Goal: Task Accomplishment & Management: Manage account settings

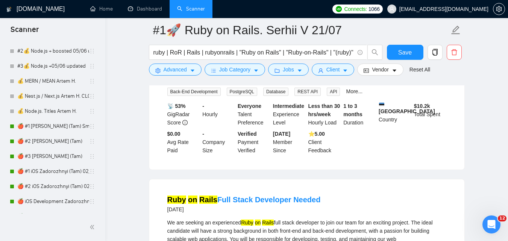
scroll to position [419, 0]
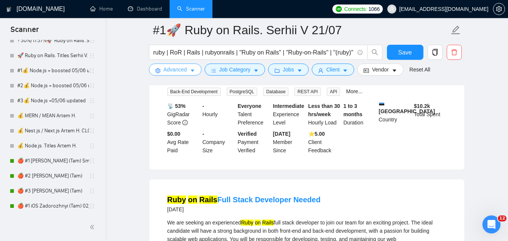
click at [183, 66] on span "Advanced" at bounding box center [175, 69] width 23 height 8
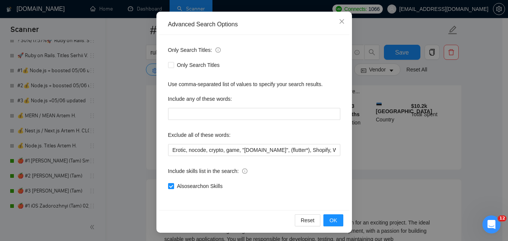
scroll to position [72, 0]
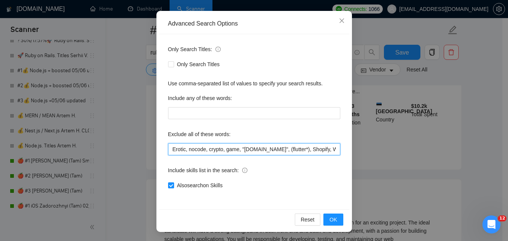
click at [195, 150] on input "Erotic, nocode, crypto, game, "[DOMAIN_NAME]", (flutter*), Shopify, Wix, WordPr…" at bounding box center [254, 149] width 172 height 12
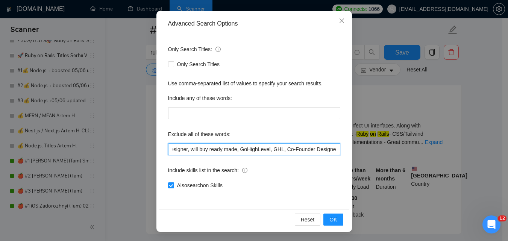
scroll to position [0, 0]
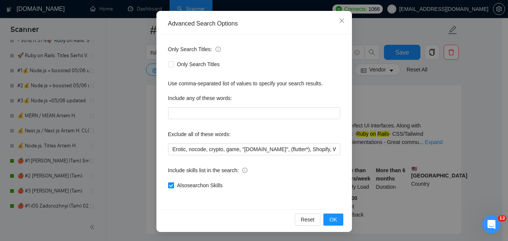
click at [482, 177] on div "Advanced Search Options Only Search Titles: Only Search Titles Use comma-separa…" at bounding box center [254, 120] width 508 height 241
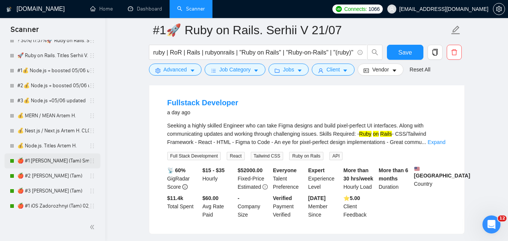
click at [52, 161] on link "🍎 #1 [PERSON_NAME] (Tam) Smart Boost 25" at bounding box center [53, 160] width 72 height 15
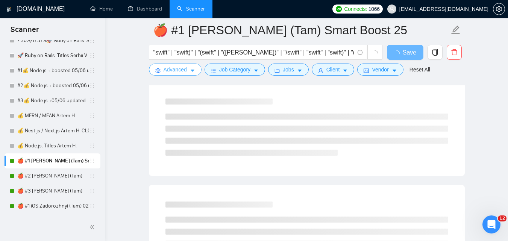
click at [175, 70] on span "Advanced" at bounding box center [175, 69] width 23 height 8
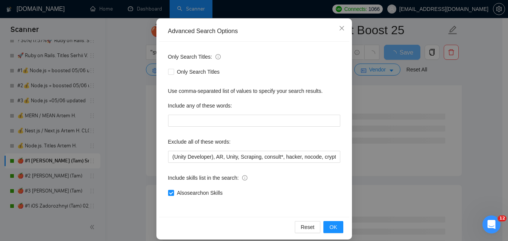
scroll to position [72, 0]
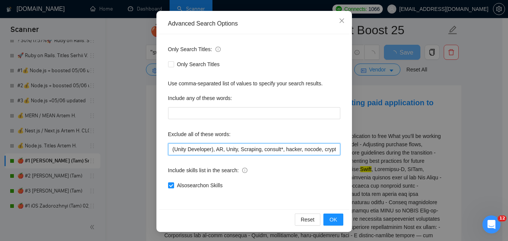
click at [239, 150] on input "(Unity Developer), AR, Unity, Scraping, consult*, hacker, nocode, crypto, game,…" at bounding box center [254, 149] width 172 height 12
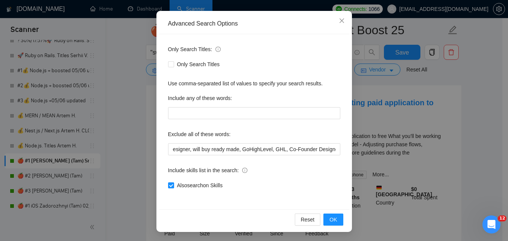
scroll to position [0, 0]
click at [479, 142] on div "Advanced Search Options Only Search Titles: Only Search Titles Use comma-separa…" at bounding box center [254, 120] width 508 height 241
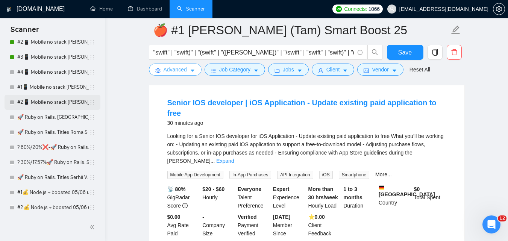
scroll to position [268, 0]
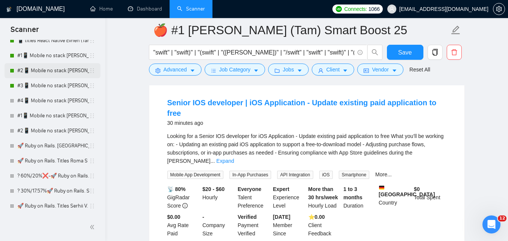
click at [59, 69] on link "#2📱 Mobile no stack [PERSON_NAME] (-iOS)" at bounding box center [53, 70] width 72 height 15
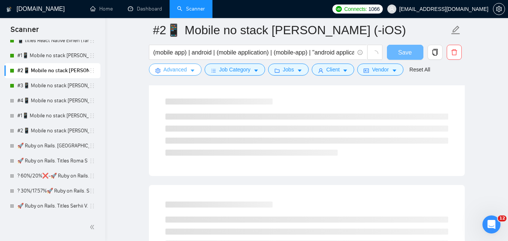
click at [173, 70] on span "Advanced" at bounding box center [175, 69] width 23 height 8
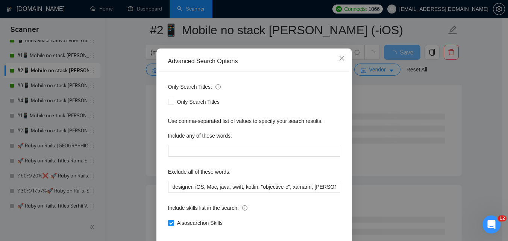
scroll to position [38, 0]
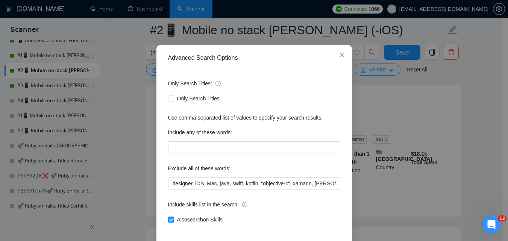
click at [473, 105] on div "Advanced Search Options Only Search Titles: Only Search Titles Use comma-separa…" at bounding box center [254, 120] width 508 height 241
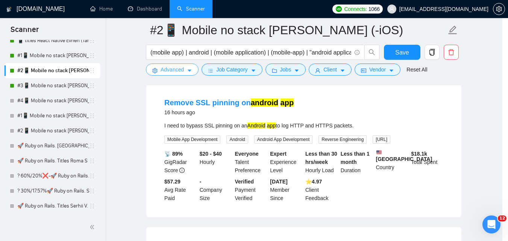
scroll to position [0, 0]
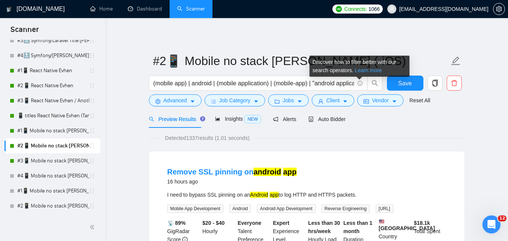
click at [364, 71] on link "Learn more" at bounding box center [368, 70] width 27 height 6
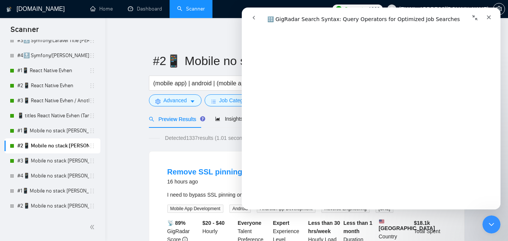
scroll to position [2218, 0]
click at [490, 14] on icon "Close" at bounding box center [489, 17] width 6 height 6
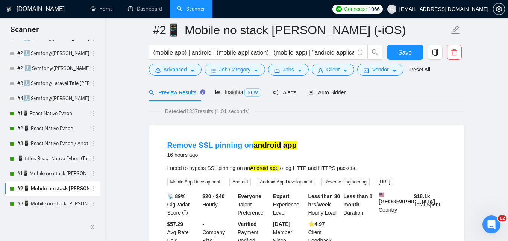
scroll to position [38, 0]
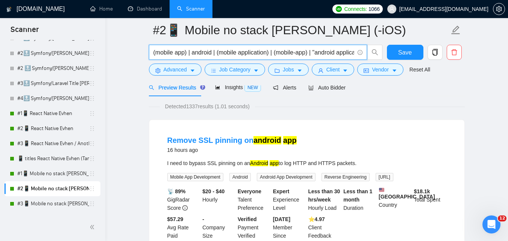
click at [314, 52] on input "(mobile app) | android | (mobile application) | (mobile-app) | "android applica…" at bounding box center [253, 52] width 201 height 9
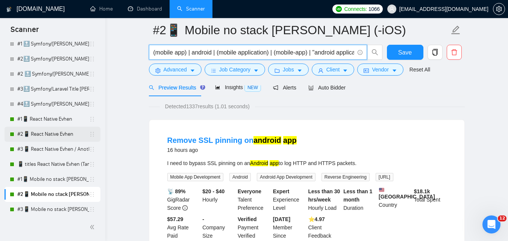
scroll to position [150, 0]
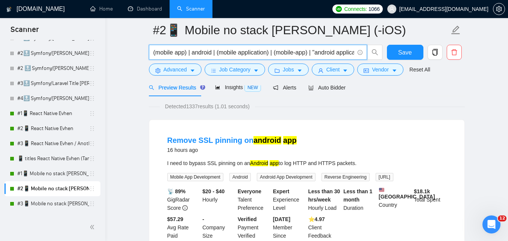
drag, startPoint x: 56, startPoint y: 113, endPoint x: 430, endPoint y: 114, distance: 373.7
click at [56, 112] on link "#1📱 React Native Evhen" at bounding box center [53, 113] width 72 height 15
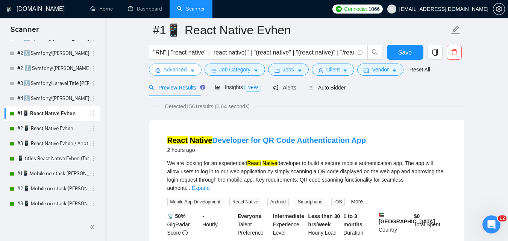
click at [180, 71] on span "Advanced" at bounding box center [175, 69] width 23 height 8
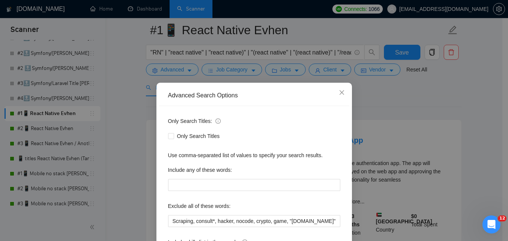
scroll to position [72, 0]
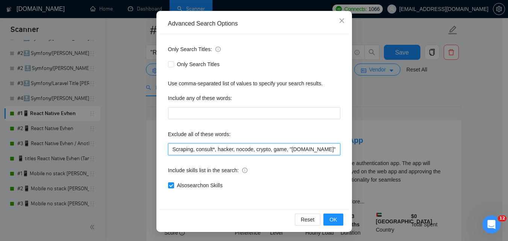
click at [277, 152] on input "Scraping, consult*, hacker, nocode, crypto, game, "[DOMAIN_NAME]", (flutter*), …" at bounding box center [254, 149] width 172 height 12
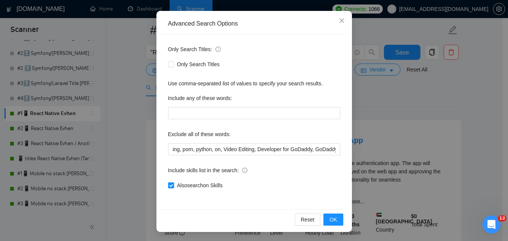
scroll to position [0, 0]
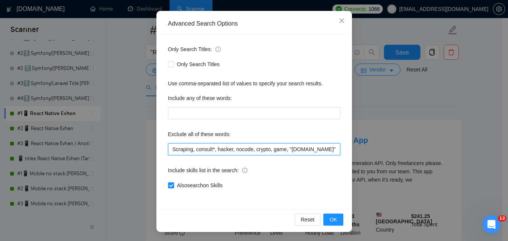
click at [323, 150] on input "Scraping, consult*, hacker, nocode, crypto, game, "[DOMAIN_NAME]", (flutter*), …" at bounding box center [254, 149] width 172 height 12
drag, startPoint x: 196, startPoint y: 150, endPoint x: 373, endPoint y: 146, distance: 177.2
click at [373, 146] on div "Advanced Search Options Only Search Titles: Only Search Titles Use comma-separa…" at bounding box center [254, 120] width 508 height 241
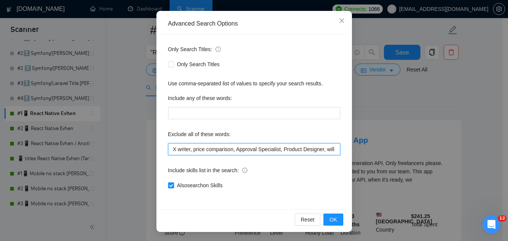
drag, startPoint x: 203, startPoint y: 150, endPoint x: 362, endPoint y: 141, distance: 158.9
click at [362, 141] on div "Advanced Search Options Only Search Titles: Only Search Titles Use comma-separa…" at bounding box center [254, 120] width 508 height 241
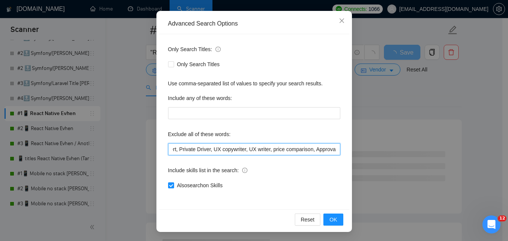
scroll to position [0, 1358]
drag, startPoint x: 195, startPoint y: 152, endPoint x: 363, endPoint y: 146, distance: 168.2
click at [363, 146] on div "Advanced Search Options Only Search Titles: Only Search Titles Use comma-separa…" at bounding box center [254, 120] width 508 height 241
drag, startPoint x: 207, startPoint y: 152, endPoint x: 376, endPoint y: 144, distance: 169.3
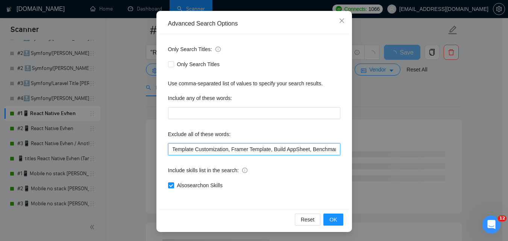
click at [376, 144] on div "Advanced Search Options Only Search Titles: Only Search Titles Use comma-separa…" at bounding box center [254, 120] width 508 height 241
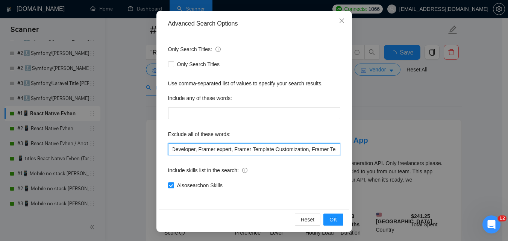
scroll to position [0, 1094]
drag, startPoint x: 200, startPoint y: 152, endPoint x: 211, endPoint y: 152, distance: 10.9
click at [368, 142] on div "Advanced Search Options Only Search Titles: Only Search Titles Use comma-separa…" at bounding box center [254, 120] width 508 height 241
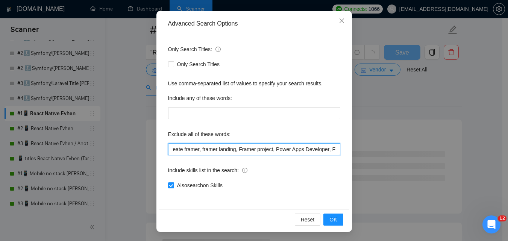
scroll to position [0, 963]
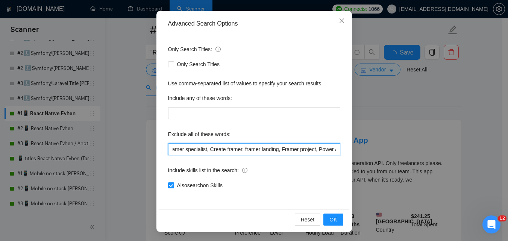
drag, startPoint x: 345, startPoint y: 145, endPoint x: 371, endPoint y: 145, distance: 26.3
click at [371, 145] on div "Advanced Search Options Only Search Titles: Only Search Titles Use comma-separa…" at bounding box center [254, 120] width 508 height 241
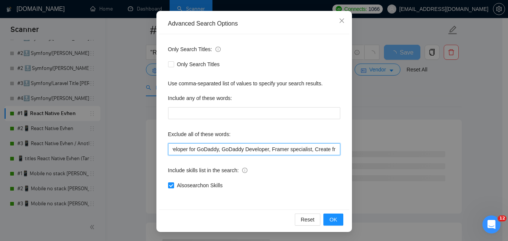
scroll to position [0, 817]
drag, startPoint x: 205, startPoint y: 151, endPoint x: 353, endPoint y: 142, distance: 148.8
click at [353, 142] on div "Advanced Search Options Only Search Titles: Only Search Titles Use comma-separa…" at bounding box center [254, 120] width 508 height 241
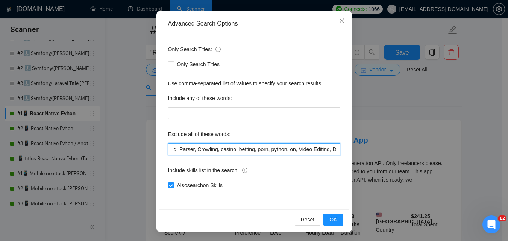
type input "Scraping, consult*, hacker, nocode, crypto, game, "[DOMAIN_NAME]", (flutter*), …"
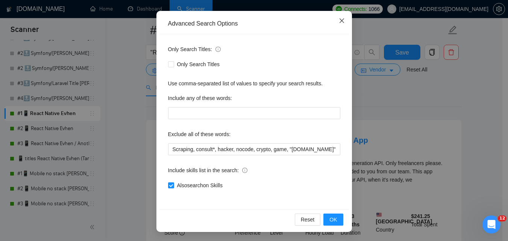
click at [339, 18] on icon "close" at bounding box center [342, 21] width 6 height 6
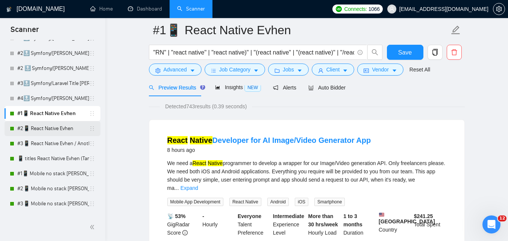
click at [43, 129] on link "#2📱 React Native Evhen" at bounding box center [53, 128] width 72 height 15
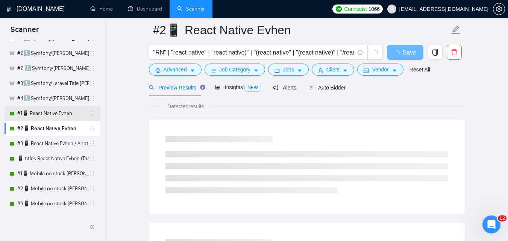
click at [50, 113] on link "#1📱 React Native Evhen" at bounding box center [53, 113] width 72 height 15
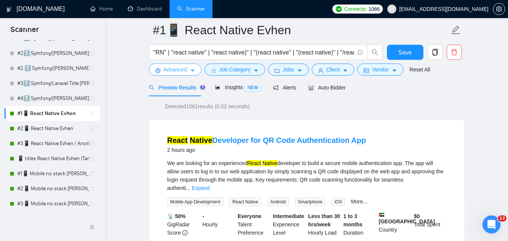
click at [173, 72] on span "Advanced" at bounding box center [175, 69] width 23 height 8
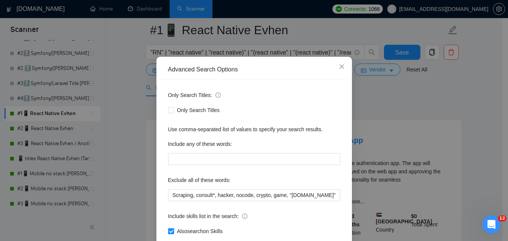
scroll to position [38, 0]
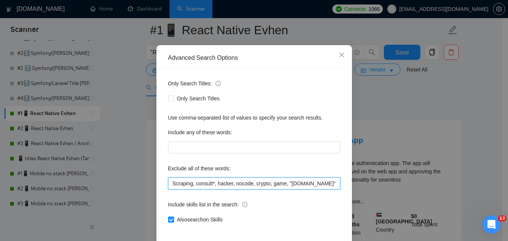
click at [271, 184] on input "Scraping, consult*, hacker, nocode, crypto, game, "[DOMAIN_NAME]", (flutter*), …" at bounding box center [254, 183] width 172 height 12
click at [307, 182] on input "Scraping, consult*, hacker, nocode, crypto, game, "[DOMAIN_NAME]", (flutter*), …" at bounding box center [254, 183] width 172 height 12
paste input "Coolify, BullMQ, loveableddev, "C++ dev", loveable, "Framework Installation", "…"
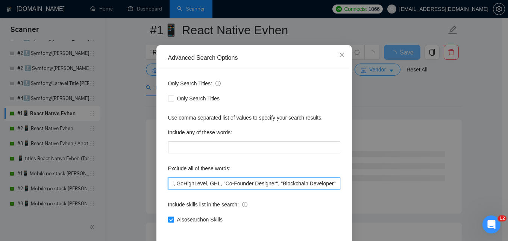
scroll to position [0, 2225]
click at [337, 183] on input "Scraping, consult*, hacker, nocode, crypto, game, "[DOMAIN_NAME]", (flutter*), …" at bounding box center [254, 183] width 172 height 12
drag, startPoint x: 333, startPoint y: 185, endPoint x: 217, endPoint y: 189, distance: 115.5
click at [217, 189] on div "Only Search Titles: Only Search Titles Use comma-separated list of values to sp…" at bounding box center [254, 155] width 190 height 175
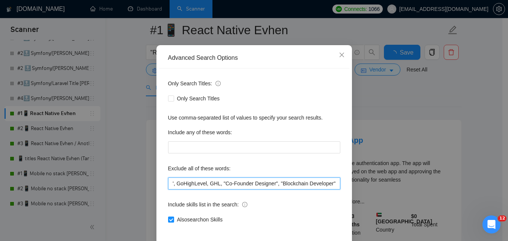
scroll to position [0, 2104]
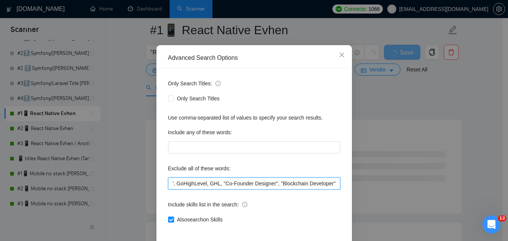
drag, startPoint x: 199, startPoint y: 185, endPoint x: 364, endPoint y: 184, distance: 165.8
click at [364, 184] on div "Advanced Search Options Only Search Titles: Only Search Titles Use comma-separa…" at bounding box center [254, 120] width 508 height 241
drag, startPoint x: 250, startPoint y: 180, endPoint x: 371, endPoint y: 179, distance: 121.8
click at [371, 179] on div "Advanced Search Options Only Search Titles: Only Search Titles Use comma-separa…" at bounding box center [254, 120] width 508 height 241
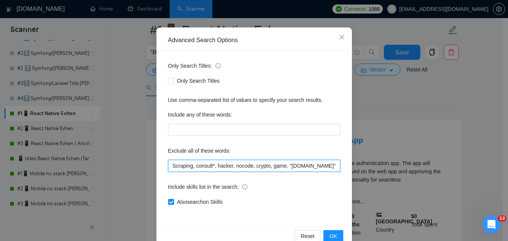
scroll to position [72, 0]
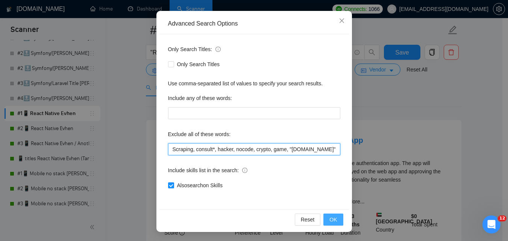
type input "Scraping, consult*, hacker, nocode, crypto, game, "[DOMAIN_NAME]", (flutter*), …"
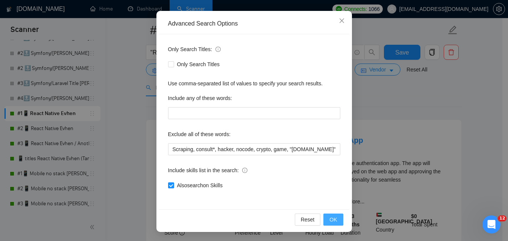
click at [326, 215] on button "OK" at bounding box center [333, 220] width 20 height 12
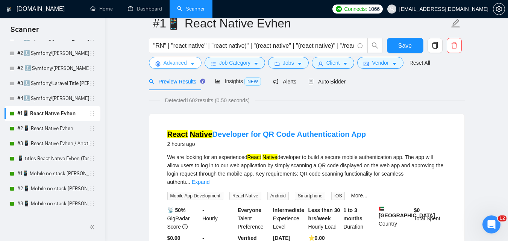
scroll to position [0, 0]
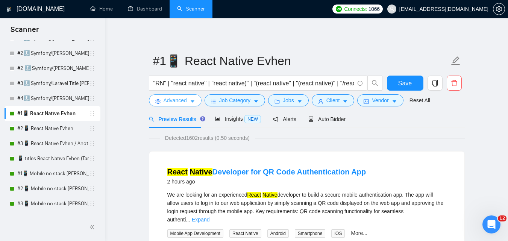
click at [162, 104] on button "Advanced" at bounding box center [175, 100] width 53 height 12
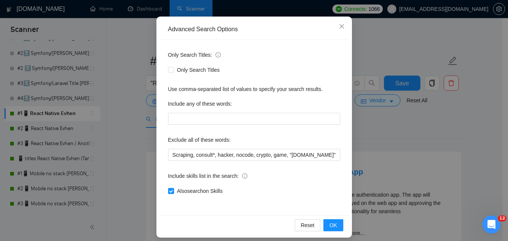
scroll to position [72, 0]
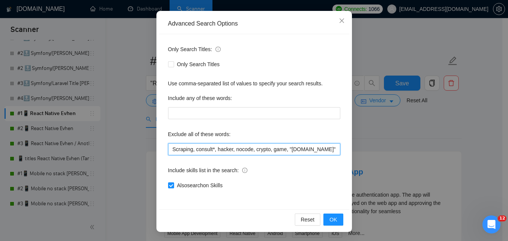
click at [266, 146] on input "Scraping, consult*, hacker, nocode, crypto, game, "[DOMAIN_NAME]", (flutter*), …" at bounding box center [254, 149] width 172 height 12
click at [230, 150] on input "Scraping, consult*, hacker, nocode, crypto, game, "[DOMAIN_NAME]", (flutter*), …" at bounding box center [254, 149] width 172 height 12
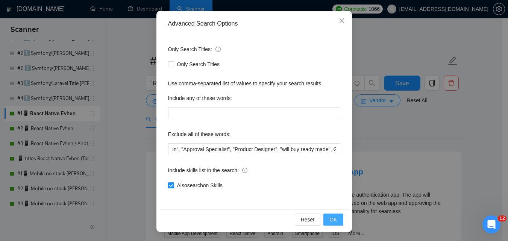
scroll to position [0, 0]
click at [330, 216] on span "OK" at bounding box center [333, 219] width 8 height 8
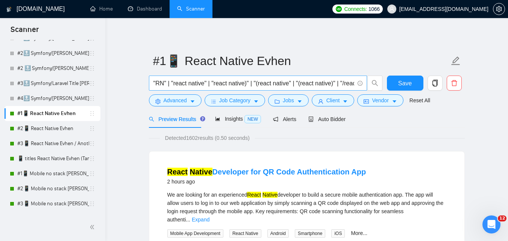
click at [206, 82] on input ""RN" | "react native" | "react native)" | "(react native" | "(react native)" | …" at bounding box center [253, 83] width 201 height 9
paste input "Blockchain Developer"
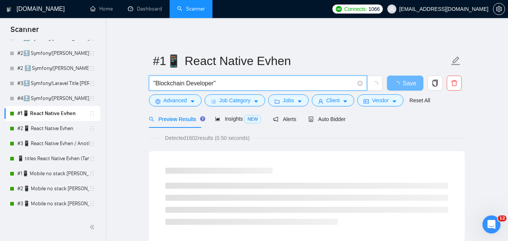
type input ""Blockchain Developer""
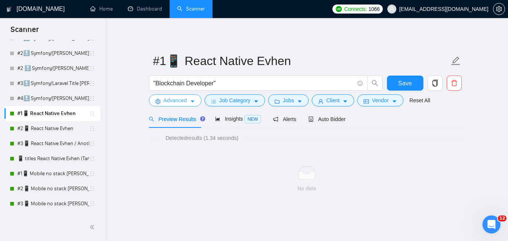
click at [177, 103] on span "Advanced" at bounding box center [175, 100] width 23 height 8
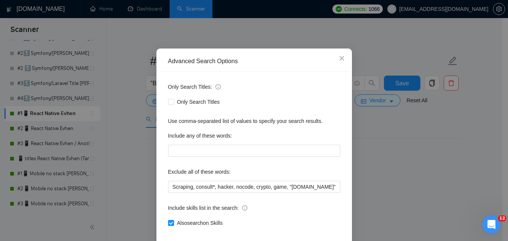
scroll to position [38, 0]
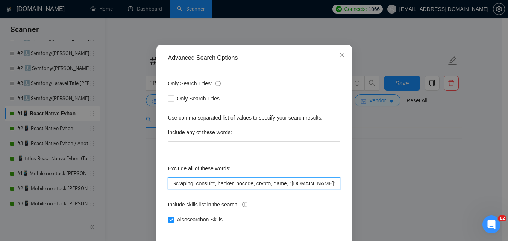
click at [317, 186] on input "Scraping, consult*, hacker, nocode, crypto, game, "[DOMAIN_NAME]", (flutter*), …" at bounding box center [254, 183] width 172 height 12
drag, startPoint x: 277, startPoint y: 184, endPoint x: 400, endPoint y: 175, distance: 123.3
click at [398, 175] on div "Advanced Search Options Only Search Titles: Only Search Titles Use comma-separa…" at bounding box center [254, 120] width 508 height 241
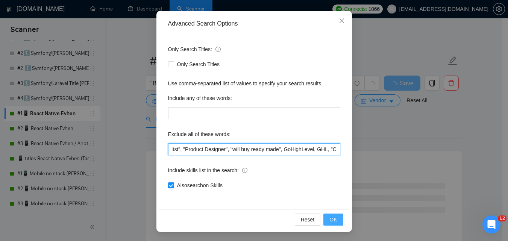
type input "Scraping, consult*, hacker, nocode, crypto, game, "[DOMAIN_NAME]", (flutter*), …"
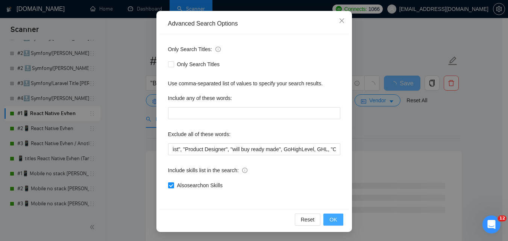
scroll to position [0, 0]
click at [337, 217] on button "OK" at bounding box center [333, 220] width 20 height 12
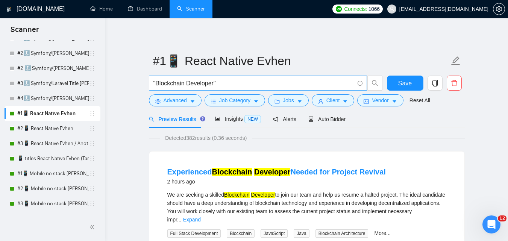
click at [328, 83] on input ""Blockchain Developer"" at bounding box center [253, 83] width 201 height 9
type input ""RN" | "react native" | "react native)" | "(react native" | "(react native)" | …"
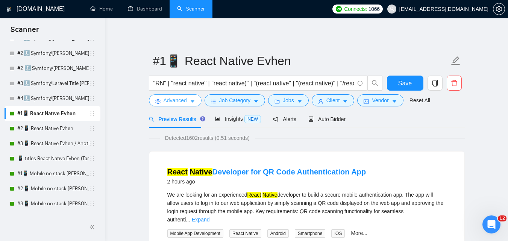
click at [176, 101] on span "Advanced" at bounding box center [175, 100] width 23 height 8
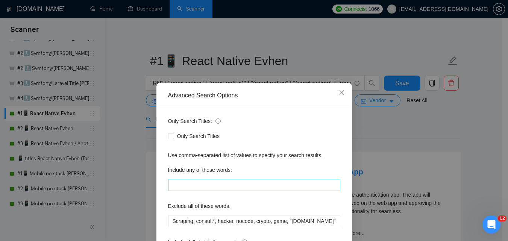
scroll to position [38, 0]
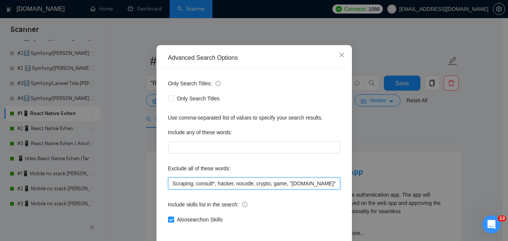
click at [288, 188] on input "Scraping, consult*, hacker, nocode, crypto, game, "[DOMAIN_NAME]", (flutter*), …" at bounding box center [254, 183] width 172 height 12
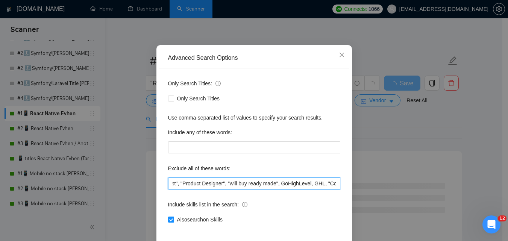
scroll to position [0, 1832]
drag, startPoint x: 331, startPoint y: 183, endPoint x: 339, endPoint y: 183, distance: 7.9
click at [339, 183] on div "Only Search Titles: Only Search Titles Use comma-separated list of values to sp…" at bounding box center [254, 155] width 190 height 175
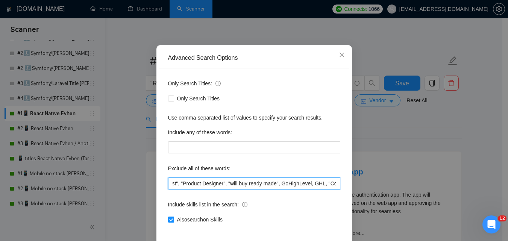
scroll to position [0, 0]
click at [321, 180] on input "Scraping, consult*, hacker, nocode, crypto, game, "[DOMAIN_NAME]", (flutter*), …" at bounding box center [254, 183] width 172 height 12
paste input ""Blockchain Developer""
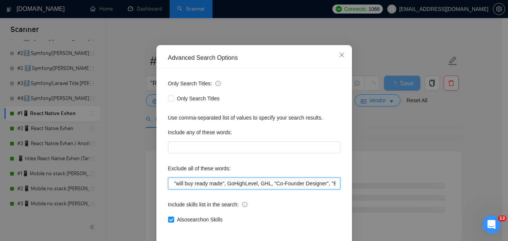
scroll to position [72, 0]
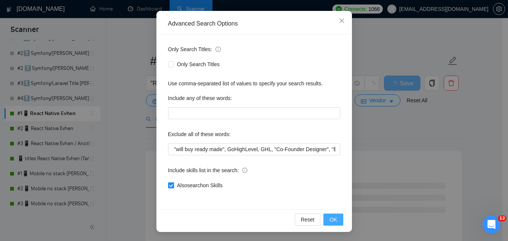
drag, startPoint x: 335, startPoint y: 220, endPoint x: 367, endPoint y: 158, distance: 70.3
click at [334, 220] on button "OK" at bounding box center [333, 220] width 20 height 12
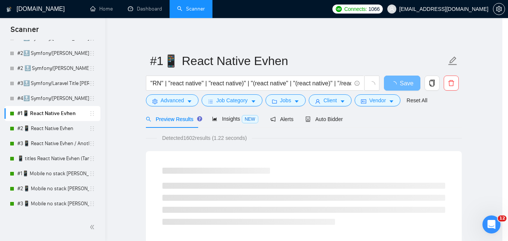
scroll to position [34, 0]
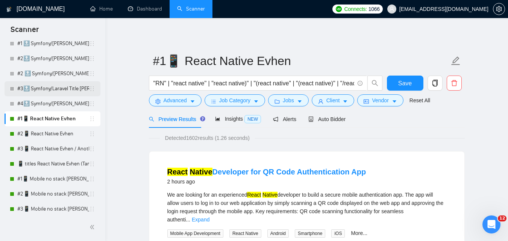
scroll to position [150, 0]
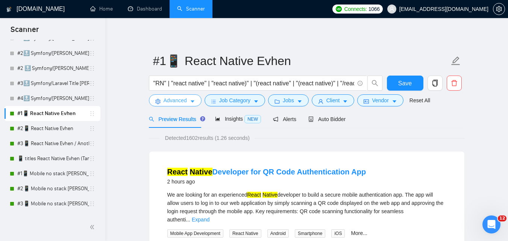
click at [181, 98] on span "Advanced" at bounding box center [175, 100] width 23 height 8
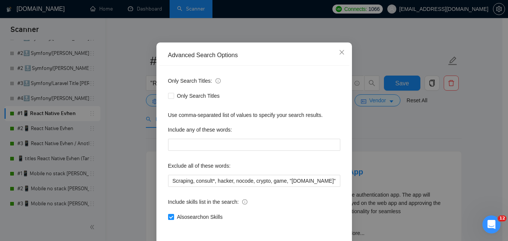
scroll to position [72, 0]
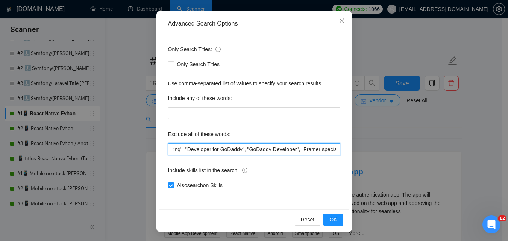
drag, startPoint x: 288, startPoint y: 149, endPoint x: 329, endPoint y: 155, distance: 41.0
click at [372, 145] on div "Advanced Search Options Only Search Titles: Only Search Titles Use comma-separa…" at bounding box center [254, 120] width 508 height 241
click at [216, 152] on input "Scraping, consult*, hacker, nocode, crypto, game, "[DOMAIN_NAME]", (flutter*), …" at bounding box center [254, 149] width 172 height 12
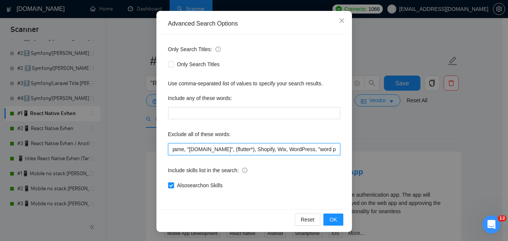
click at [308, 147] on input "Scraping, consult*, hacker, nocode, crypto, game, "[DOMAIN_NAME]", (flutter*), …" at bounding box center [254, 149] width 172 height 12
click at [313, 151] on input "Scraping, consult*, hacker, nocode, crypto, game, "[DOMAIN_NAME]", (flutter*), …" at bounding box center [254, 149] width 172 height 12
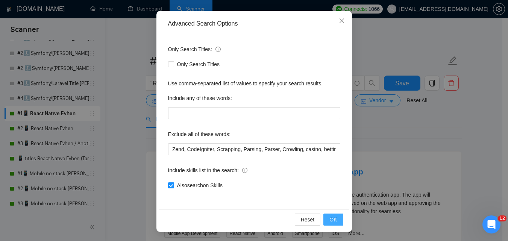
drag, startPoint x: 332, startPoint y: 217, endPoint x: 365, endPoint y: 193, distance: 40.4
click at [332, 217] on span "OK" at bounding box center [333, 219] width 8 height 8
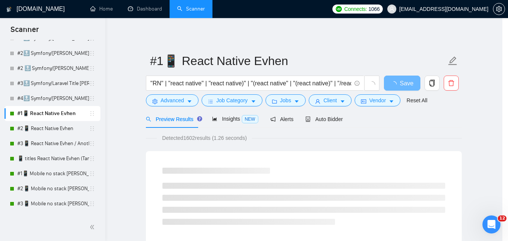
scroll to position [34, 0]
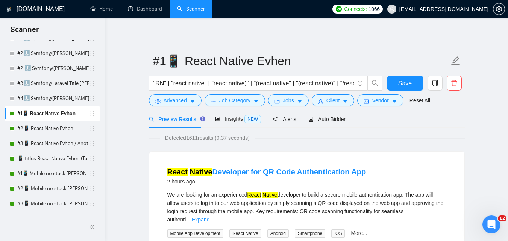
click at [56, 115] on link "#1📱 React Native Evhen" at bounding box center [53, 113] width 72 height 15
click at [186, 102] on span "Advanced" at bounding box center [175, 100] width 23 height 8
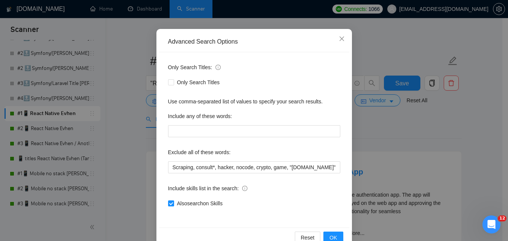
scroll to position [72, 0]
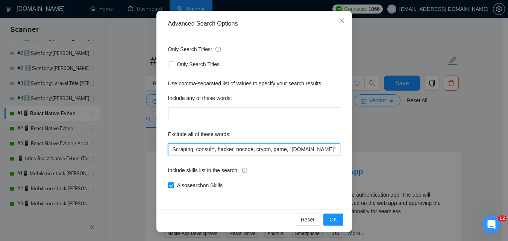
click at [229, 148] on input "Scraping, consult*, hacker, nocode, crypto, game, "[DOMAIN_NAME]", (flutter*), …" at bounding box center [254, 149] width 172 height 12
paste input "Coolify, BullMQ, loveableddev, "C++ dev", loveable, "Framework Installation", "…"
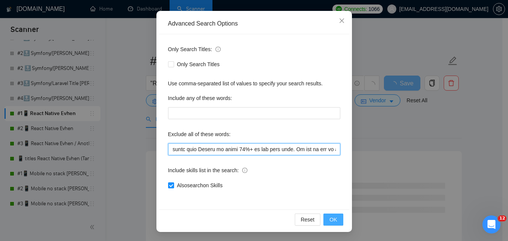
type input "Scraping, consult*, hacker, nocode, crypto, game, "[DOMAIN_NAME]", (flutter*), …"
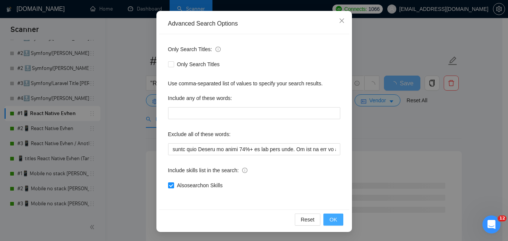
scroll to position [0, 0]
click at [332, 217] on span "OK" at bounding box center [333, 219] width 8 height 8
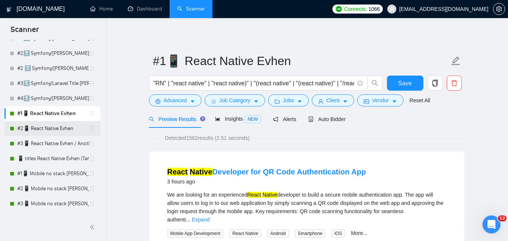
click at [41, 129] on link "#2📱 React Native Evhen" at bounding box center [53, 128] width 72 height 15
click at [403, 80] on span "Save" at bounding box center [405, 83] width 14 height 9
click at [53, 130] on link "#2📱 React Native Evhen" at bounding box center [53, 128] width 72 height 15
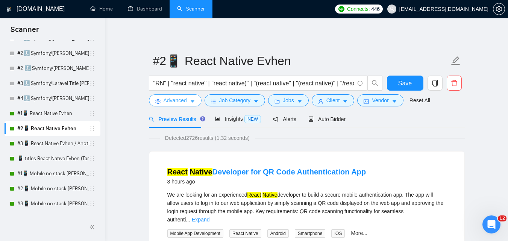
click at [182, 100] on span "Advanced" at bounding box center [175, 100] width 23 height 8
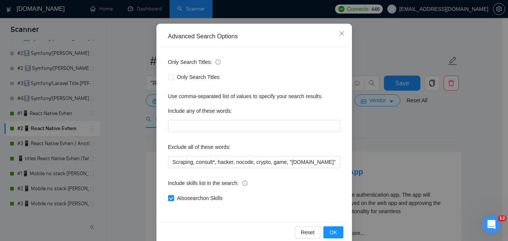
scroll to position [72, 0]
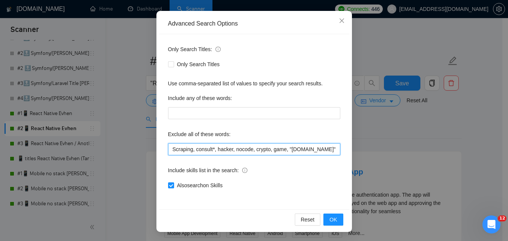
click at [318, 144] on input "Scraping, consult*, hacker, nocode, crypto, game, "[DOMAIN_NAME]", (flutter*), …" at bounding box center [254, 149] width 172 height 12
drag, startPoint x: 293, startPoint y: 150, endPoint x: 448, endPoint y: 133, distance: 156.2
click at [448, 133] on div "Advanced Search Options Only Search Titles: Only Search Titles Use comma-separa…" at bounding box center [254, 120] width 508 height 241
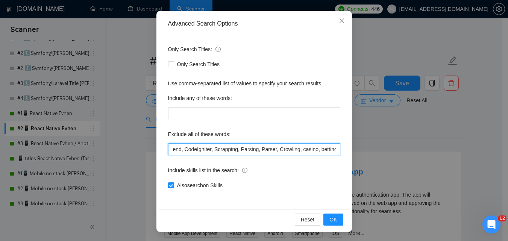
paste input "Coolify, BullMQ, loveableddev, "C++ dev", loveable, "Framework Installation", "…"
type input "Scraping, consult*, hacker, nocode, crypto, game, "[DOMAIN_NAME]", (flutter*), …"
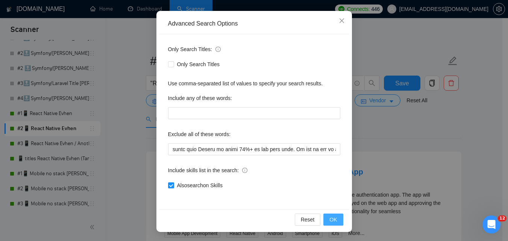
scroll to position [0, 0]
click at [331, 219] on span "OK" at bounding box center [333, 219] width 8 height 8
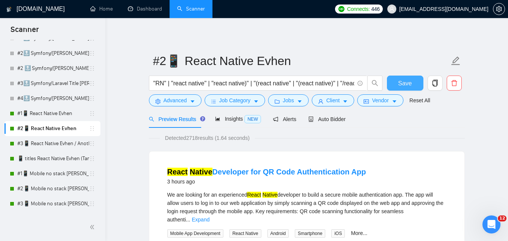
click at [408, 88] on span "Save" at bounding box center [405, 83] width 14 height 9
click at [46, 145] on link "#3📱 React Native Evhen / Another categories" at bounding box center [53, 143] width 72 height 15
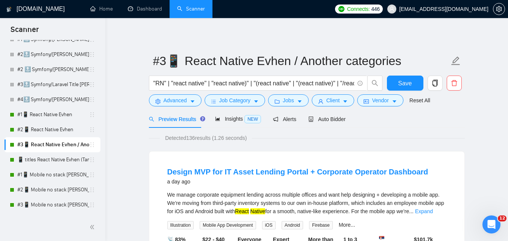
scroll to position [150, 0]
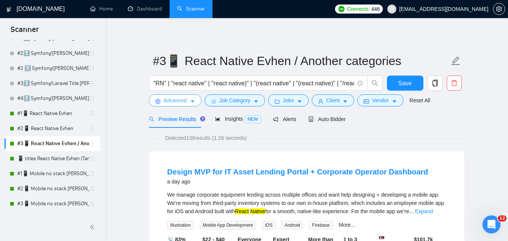
click at [183, 102] on span "Advanced" at bounding box center [175, 100] width 23 height 8
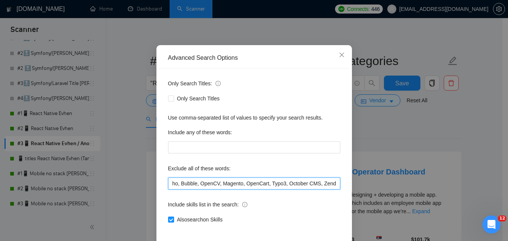
scroll to position [0, 867]
drag, startPoint x: 286, startPoint y: 179, endPoint x: 338, endPoint y: 186, distance: 53.0
click at [368, 183] on div "Advanced Search Options Only Search Titles: Only Search Titles Use comma-separa…" at bounding box center [254, 120] width 508 height 241
click at [291, 186] on input "Scraping, consult*, hacker, nocode, crypto, game, "[DOMAIN_NAME]", (flutter*), …" at bounding box center [254, 183] width 172 height 12
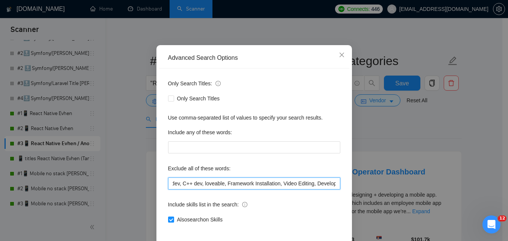
click at [183, 187] on input "Scraping, consult*, hacker, nocode, crypto, game, "[DOMAIN_NAME]", (flutter*), …" at bounding box center [254, 183] width 172 height 12
drag, startPoint x: 214, startPoint y: 182, endPoint x: 453, endPoint y: 171, distance: 239.7
click at [453, 171] on div "Advanced Search Options Only Search Titles: Only Search Titles Use comma-separa…" at bounding box center [254, 120] width 508 height 241
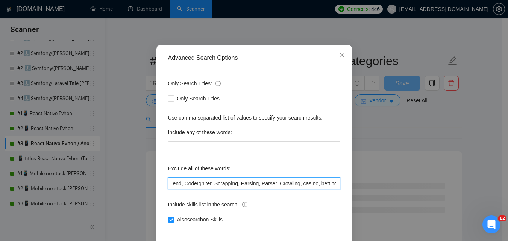
paste input "Coolify, BullMQ, loveableddev, "C++ dev", loveable, "Framework Installation", "…"
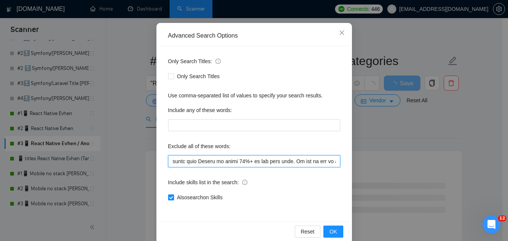
scroll to position [72, 0]
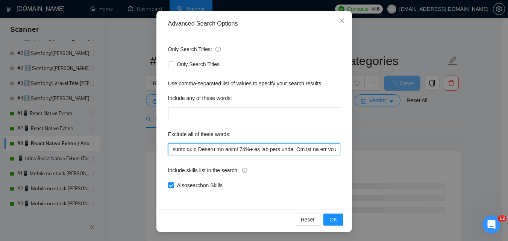
type input "Scraping, consult*, hacker, nocode, crypto, game, "[DOMAIN_NAME]", (flutter*), …"
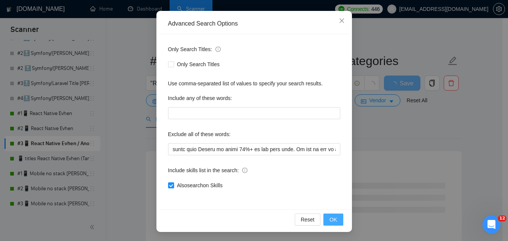
click at [334, 216] on span "OK" at bounding box center [333, 219] width 8 height 8
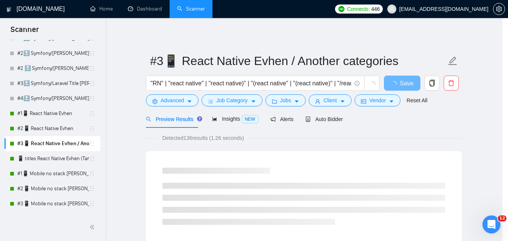
scroll to position [34, 0]
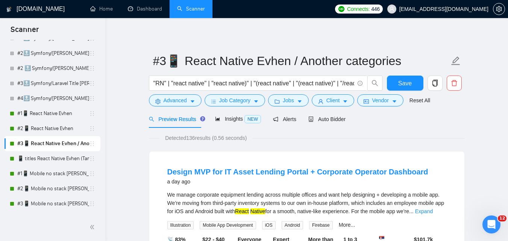
click at [36, 162] on link "📱 titles React Native Evhen (Tam)" at bounding box center [53, 158] width 72 height 15
click at [399, 79] on span "Save" at bounding box center [405, 83] width 14 height 9
click at [176, 102] on span "Advanced" at bounding box center [175, 100] width 23 height 8
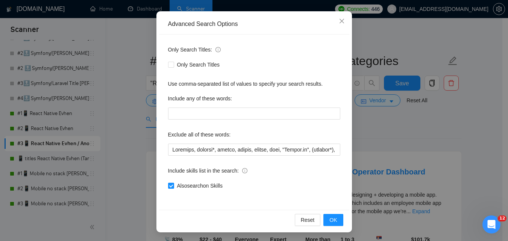
scroll to position [72, 0]
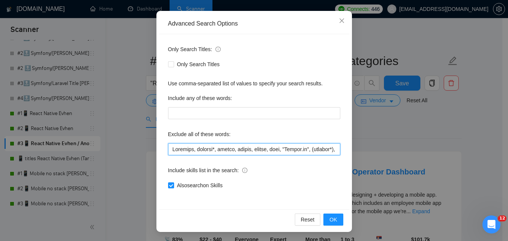
click at [287, 147] on input "text" at bounding box center [254, 149] width 172 height 12
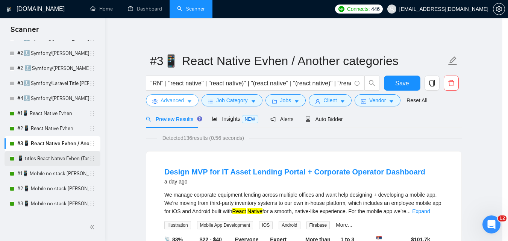
scroll to position [0, 0]
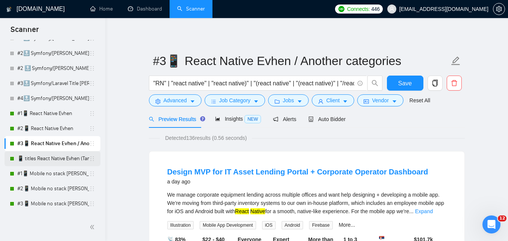
click at [49, 162] on link "📱 titles React Native Evhen (Tam)" at bounding box center [53, 158] width 72 height 15
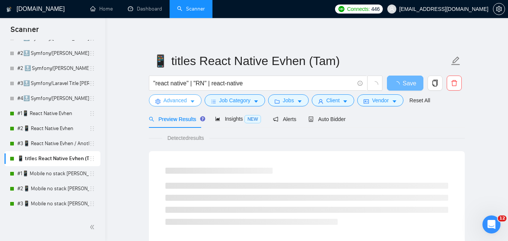
click at [182, 102] on span "Advanced" at bounding box center [175, 100] width 23 height 8
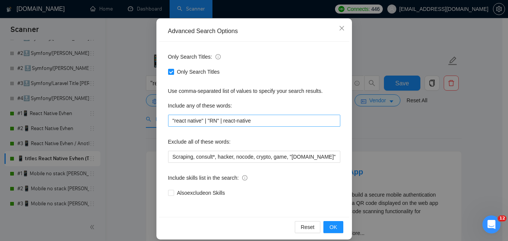
scroll to position [72, 0]
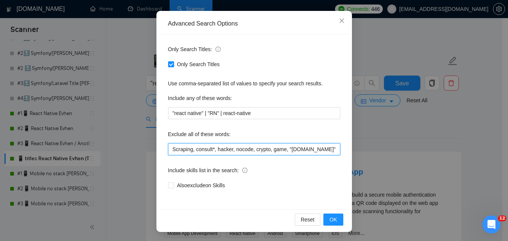
click at [284, 149] on input "Scraping, consult*, hacker, nocode, crypto, game, "[DOMAIN_NAME]", (flutter*), …" at bounding box center [254, 149] width 172 height 12
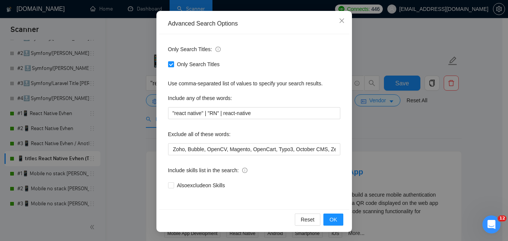
scroll to position [0, 0]
click at [412, 139] on div "Advanced Search Options Only Search Titles: Only Search Titles Use comma-separa…" at bounding box center [254, 120] width 508 height 241
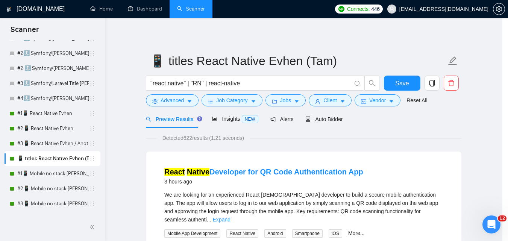
scroll to position [34, 0]
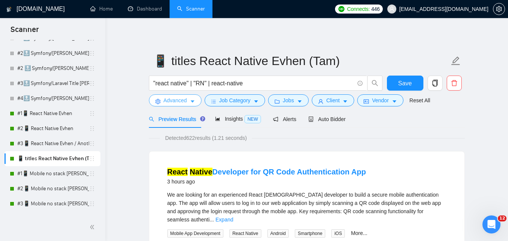
click at [183, 100] on span "Advanced" at bounding box center [175, 100] width 23 height 8
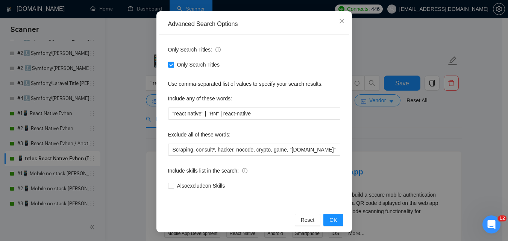
scroll to position [72, 0]
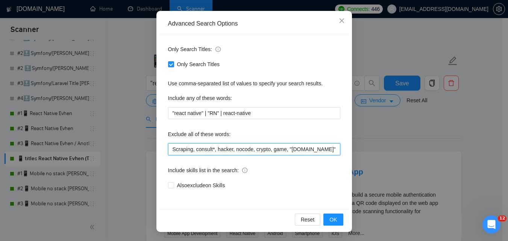
click at [294, 145] on input "Scraping, consult*, hacker, nocode, crypto, game, "[DOMAIN_NAME]", (flutter*), …" at bounding box center [254, 149] width 172 height 12
drag, startPoint x: 288, startPoint y: 150, endPoint x: 465, endPoint y: 137, distance: 177.9
click at [465, 137] on div "Advanced Search Options Only Search Titles: Only Search Titles Use comma-separa…" at bounding box center [254, 120] width 508 height 241
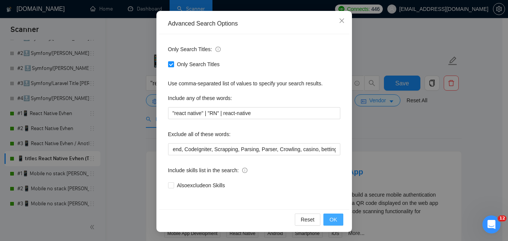
scroll to position [0, 0]
click at [330, 220] on span "OK" at bounding box center [333, 219] width 8 height 8
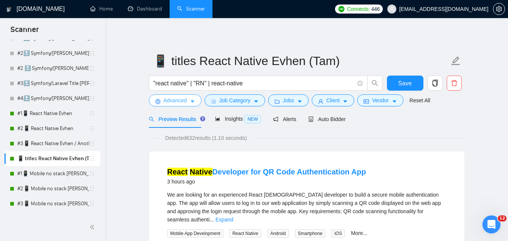
click at [188, 97] on button "Advanced" at bounding box center [175, 100] width 53 height 12
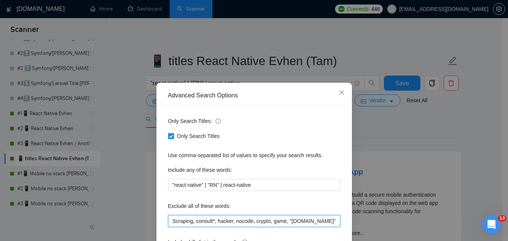
click at [270, 224] on input "Scraping, consult*, hacker, nocode, crypto, game, "[DOMAIN_NAME]", (flutter*), …" at bounding box center [254, 221] width 172 height 12
paste input "Coolify, BullMQ, loveableddev, "C++ dev", loveable, "Framework Installation", "…"
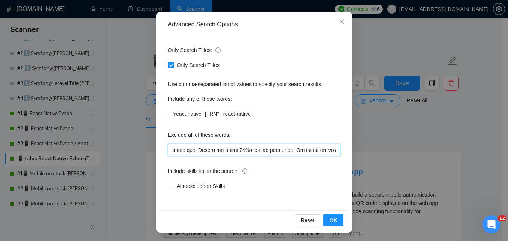
scroll to position [72, 0]
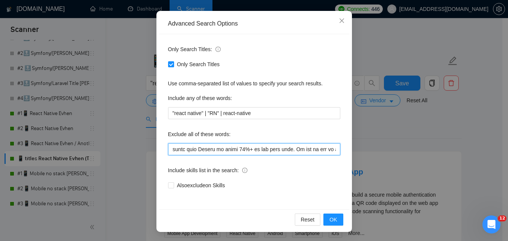
type input "Scraping, consult*, hacker, nocode, crypto, game, "[DOMAIN_NAME]", (flutter*), …"
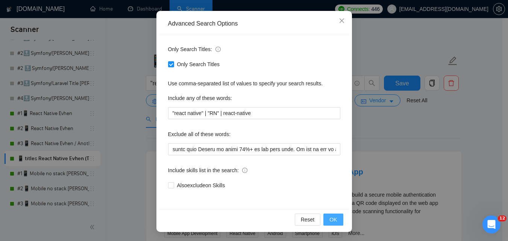
click at [326, 221] on button "OK" at bounding box center [333, 220] width 20 height 12
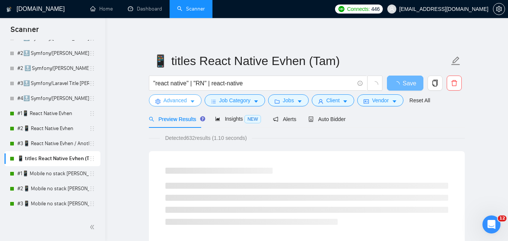
scroll to position [0, 0]
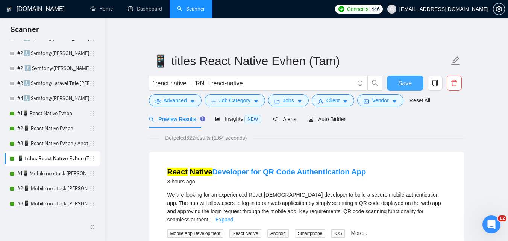
click at [402, 83] on span "Save" at bounding box center [405, 83] width 14 height 9
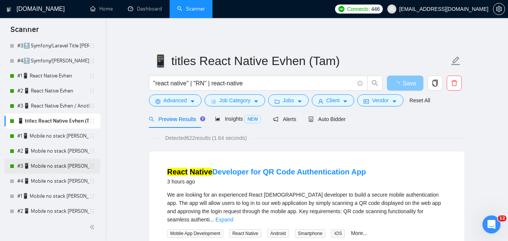
scroll to position [226, 0]
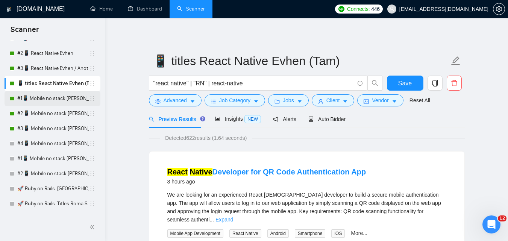
click at [43, 101] on link "#1📱 Mobile no stack [PERSON_NAME] (-iOS)" at bounding box center [53, 98] width 72 height 15
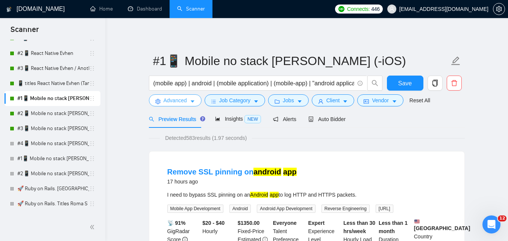
click at [180, 100] on span "Advanced" at bounding box center [175, 100] width 23 height 8
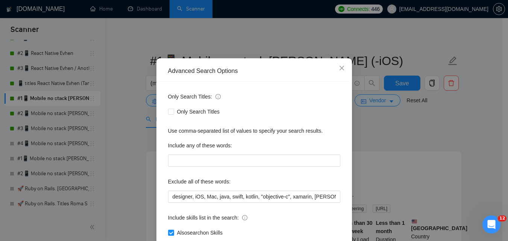
scroll to position [38, 0]
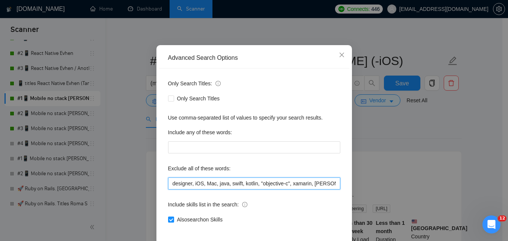
click at [301, 183] on input "designer, iOS, Mac, java, swift, kotlin, "objective-c", xamarin, [PERSON_NAME],…" at bounding box center [254, 183] width 172 height 12
drag, startPoint x: 314, startPoint y: 183, endPoint x: 429, endPoint y: 169, distance: 115.6
click at [429, 169] on div "Advanced Search Options Only Search Titles: Only Search Titles Use comma-separa…" at bounding box center [254, 120] width 508 height 241
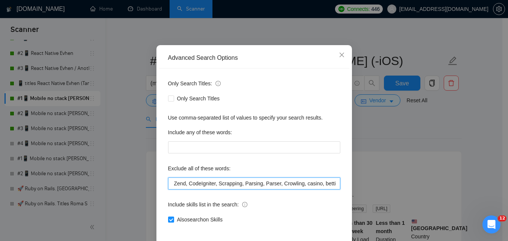
paste input "Coolify, BullMQ, loveableddev, "C++ dev", loveable, "Framework Installation", "…"
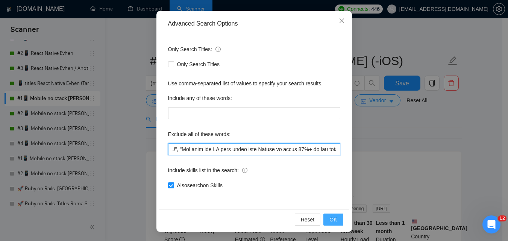
type input "designer, iOS, Mac, java, swift, kotlin, "objective-c", xamarin, [PERSON_NAME],…"
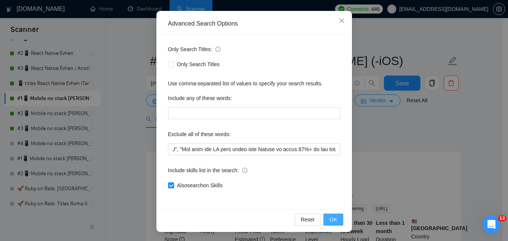
scroll to position [0, 0]
drag, startPoint x: 327, startPoint y: 215, endPoint x: 323, endPoint y: 214, distance: 4.7
click at [327, 215] on button "OK" at bounding box center [333, 220] width 20 height 12
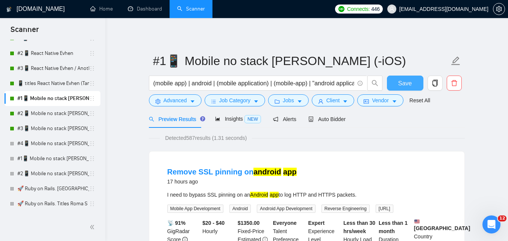
click at [409, 85] on span "Save" at bounding box center [405, 83] width 14 height 9
click at [61, 115] on link "#2📱 Mobile no stack [PERSON_NAME] (-iOS)" at bounding box center [53, 113] width 72 height 15
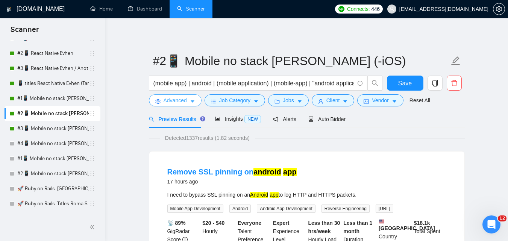
click at [177, 100] on span "Advanced" at bounding box center [175, 100] width 23 height 8
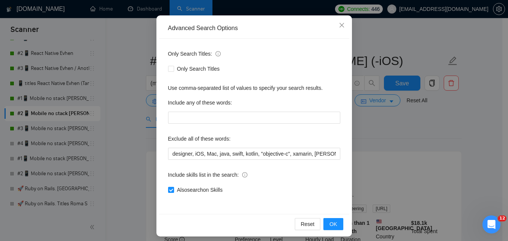
scroll to position [72, 0]
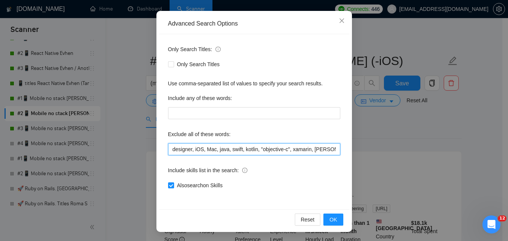
click at [273, 150] on input "designer, iOS, Mac, java, swift, kotlin, "objective-c", xamarin, [PERSON_NAME],…" at bounding box center [254, 149] width 172 height 12
drag, startPoint x: 291, startPoint y: 149, endPoint x: 420, endPoint y: 140, distance: 129.7
click at [420, 140] on div "Advanced Search Options Only Search Titles: Only Search Titles Use comma-separa…" at bounding box center [254, 120] width 508 height 241
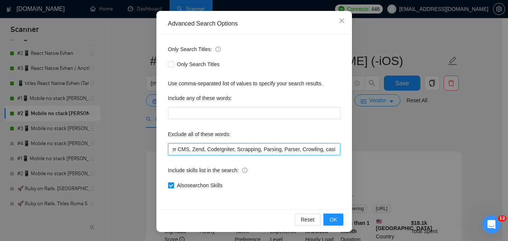
paste input "Coolify, BullMQ, loveableddev, "C++ dev", loveable, "Framework Installation", "…"
type input "designer, iOS, Mac, java, swift, kotlin, "objective-c", xamarin, [PERSON_NAME],…"
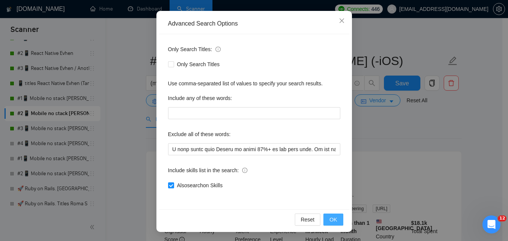
click at [332, 218] on span "OK" at bounding box center [333, 219] width 8 height 8
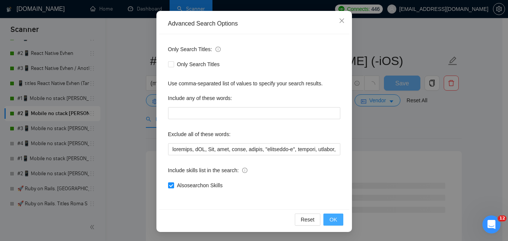
scroll to position [34, 0]
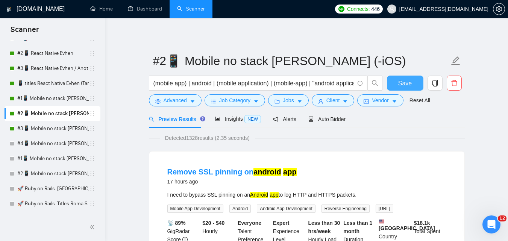
click at [400, 83] on span "Save" at bounding box center [405, 83] width 14 height 9
click at [67, 131] on link "#3📱 Mobile no stack [PERSON_NAME] (-iOS)" at bounding box center [53, 128] width 72 height 15
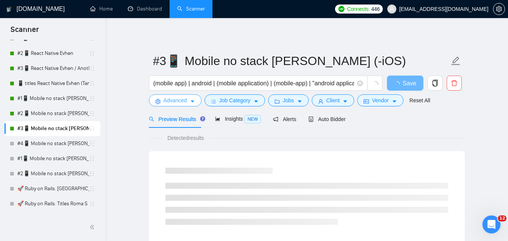
click at [173, 99] on span "Advanced" at bounding box center [175, 100] width 23 height 8
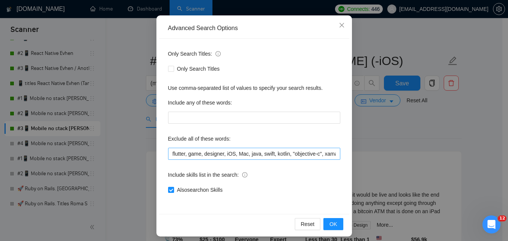
scroll to position [72, 0]
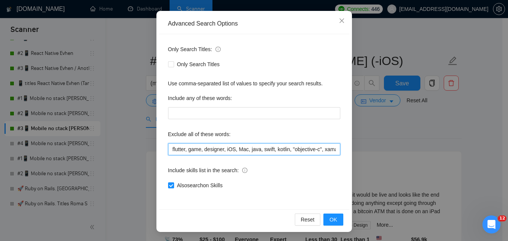
click at [307, 152] on input "flutter, game, designer, iOS, Mac, java, swift, kotlin, "objective-c", xamarin,…" at bounding box center [254, 149] width 172 height 12
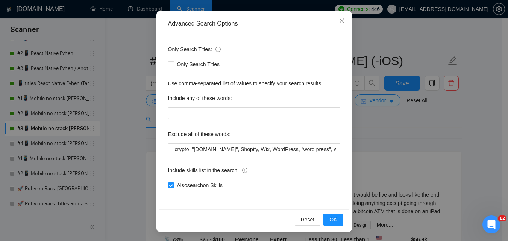
scroll to position [0, 0]
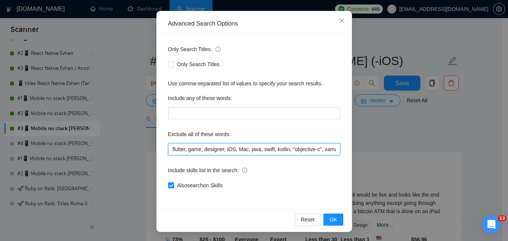
click at [295, 149] on input "flutter, game, designer, iOS, Mac, java, swift, kotlin, "objective-c", xamarin,…" at bounding box center [254, 149] width 172 height 12
drag, startPoint x: 320, startPoint y: 148, endPoint x: 423, endPoint y: 143, distance: 103.1
click at [420, 143] on div "Advanced Search Options Only Search Titles: Only Search Titles Use comma-separa…" at bounding box center [254, 120] width 508 height 241
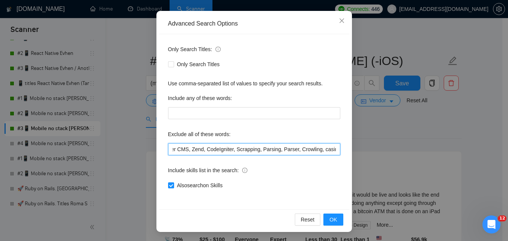
paste input "Coolify, BullMQ, loveableddev, "C++ dev", loveable, "Framework Installation", "…"
type input "flutter, game, designer, iOS, Mac, java, swift, kotlin, "objective-c", xamarin,…"
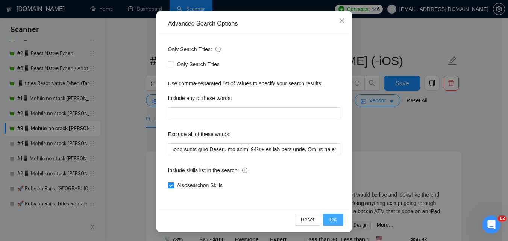
scroll to position [0, 0]
click at [333, 214] on button "OK" at bounding box center [333, 220] width 20 height 12
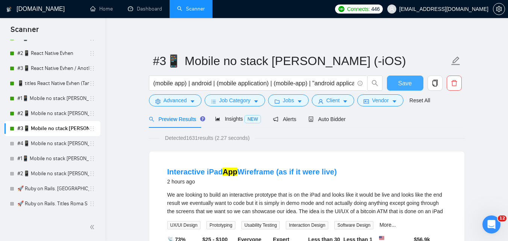
click at [400, 77] on button "Save" at bounding box center [405, 83] width 36 height 15
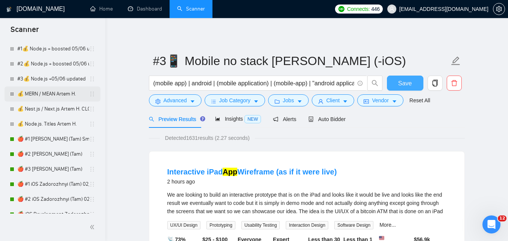
scroll to position [451, 0]
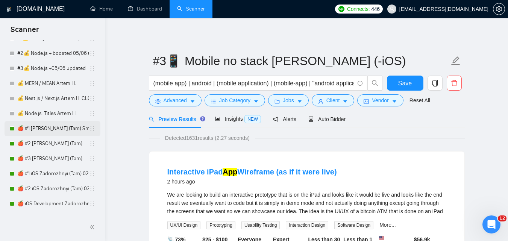
click at [61, 124] on link "🍎 #1 [PERSON_NAME] (Tam) Smart Boost 25" at bounding box center [53, 128] width 72 height 15
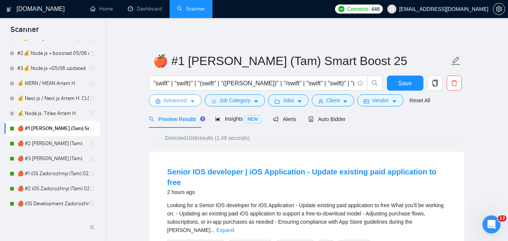
click at [183, 101] on span "Advanced" at bounding box center [175, 100] width 23 height 8
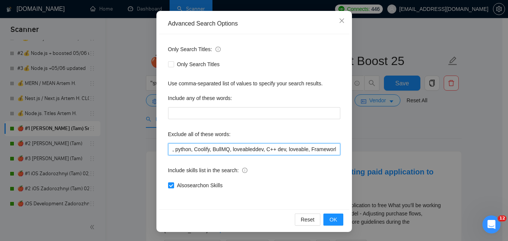
scroll to position [0, 1243]
drag, startPoint x: 265, startPoint y: 150, endPoint x: 380, endPoint y: 142, distance: 115.7
click at [380, 142] on div "Advanced Search Options Only Search Titles: Only Search Titles Use comma-separa…" at bounding box center [254, 120] width 508 height 241
click at [214, 153] on input "(Unity Developer), AR, Unity, Scraping, consult*, hacker, nocode, crypto, game,…" at bounding box center [254, 149] width 172 height 12
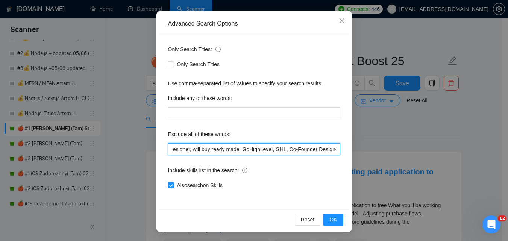
drag, startPoint x: 216, startPoint y: 151, endPoint x: 442, endPoint y: 144, distance: 226.1
click at [442, 144] on div "Advanced Search Options Only Search Titles: Only Search Titles Use comma-separa…" at bounding box center [254, 120] width 508 height 241
paste input "Coolify, BullMQ, loveableddev, "C++ dev", loveable, "Framework Installation", "…"
type input "(Unity Developer), AR, Unity, Scraping, consult*, hacker, nocode, crypto, game,…"
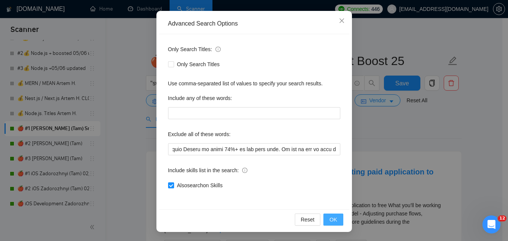
click at [326, 218] on button "OK" at bounding box center [333, 220] width 20 height 12
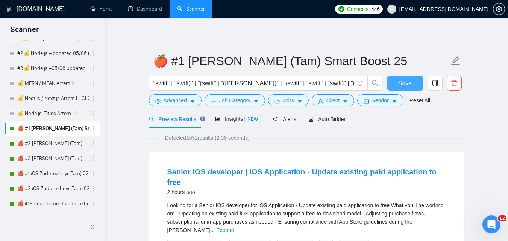
click at [398, 84] on button "Save" at bounding box center [405, 83] width 36 height 15
click at [59, 146] on link "🍎 #2 [PERSON_NAME] (Tam)" at bounding box center [53, 143] width 72 height 15
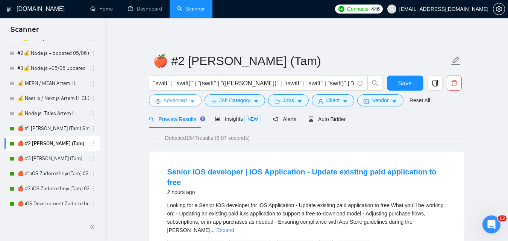
click at [185, 102] on span "Advanced" at bounding box center [175, 100] width 23 height 8
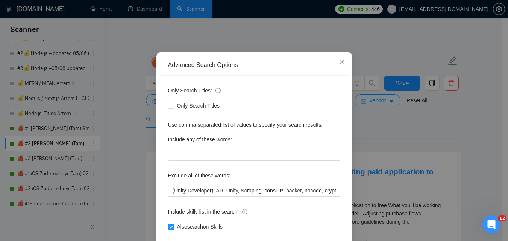
scroll to position [72, 0]
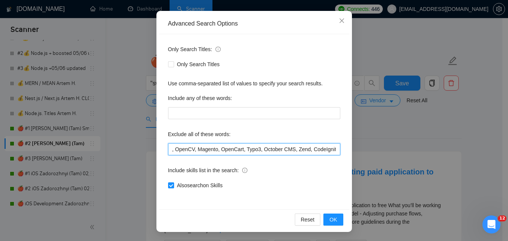
drag, startPoint x: 286, startPoint y: 147, endPoint x: 434, endPoint y: 156, distance: 147.3
click at [434, 156] on div "Advanced Search Options Only Search Titles: Only Search Titles Use comma-separa…" at bounding box center [254, 120] width 508 height 241
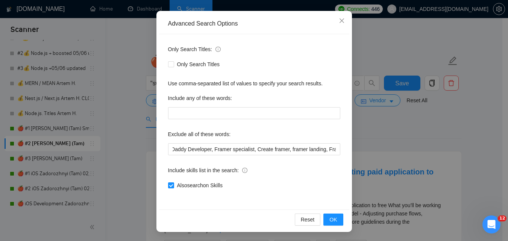
scroll to position [0, 0]
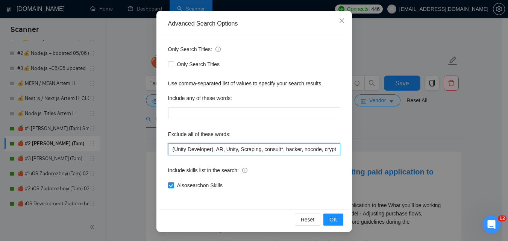
click at [309, 147] on input "(Unity Developer), AR, Unity, Scraping, consult*, hacker, nocode, crypto, game,…" at bounding box center [254, 149] width 172 height 12
drag, startPoint x: 320, startPoint y: 150, endPoint x: 441, endPoint y: 129, distance: 123.3
click at [441, 129] on div "Advanced Search Options Only Search Titles: Only Search Titles Use comma-separa…" at bounding box center [254, 120] width 508 height 241
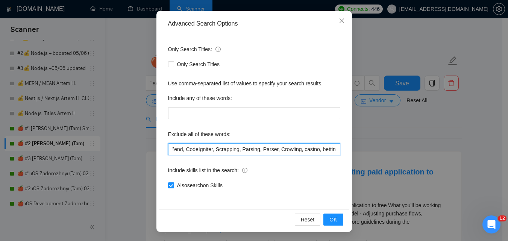
paste input "Coolify, BullMQ, loveableddev, "C++ dev", loveable, "Framework Installation", "…"
type input "(Unity Developer), AR, Unity, Scraping, consult*, hacker, nocode, crypto, game,…"
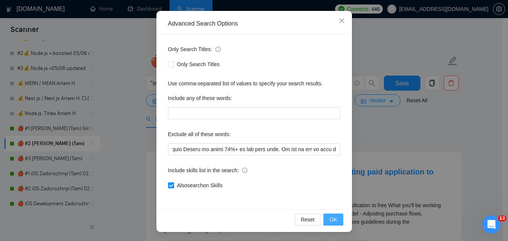
scroll to position [0, 0]
click at [330, 217] on span "OK" at bounding box center [333, 219] width 8 height 8
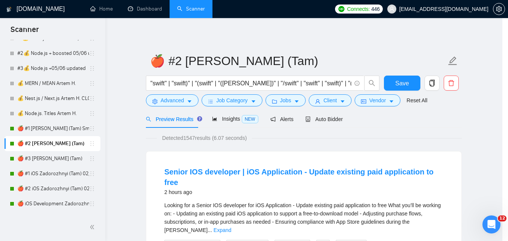
scroll to position [34, 0]
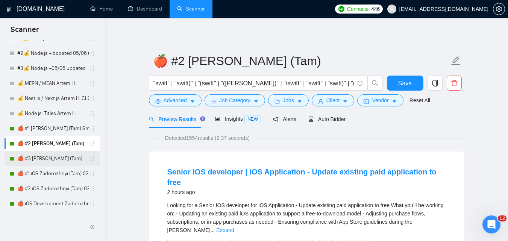
click at [47, 157] on link "🍎 #3 [PERSON_NAME] (Tam)" at bounding box center [53, 158] width 72 height 15
click at [399, 82] on span "Save" at bounding box center [405, 83] width 14 height 9
drag, startPoint x: 181, startPoint y: 101, endPoint x: 200, endPoint y: 119, distance: 25.8
click at [181, 102] on span "Advanced" at bounding box center [175, 100] width 23 height 8
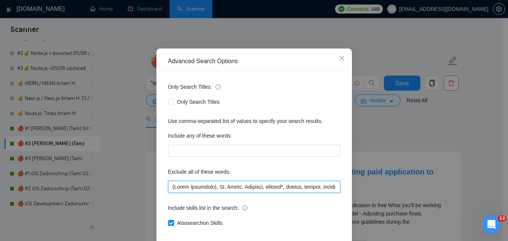
click at [289, 193] on input "text" at bounding box center [254, 187] width 172 height 12
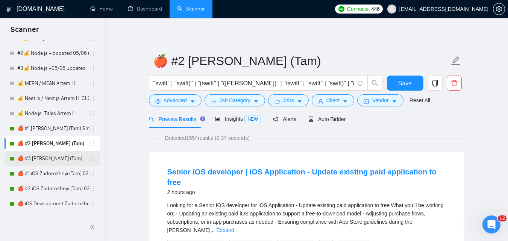
click at [52, 159] on link "🍎 #3 [PERSON_NAME] (Tam)" at bounding box center [53, 158] width 72 height 15
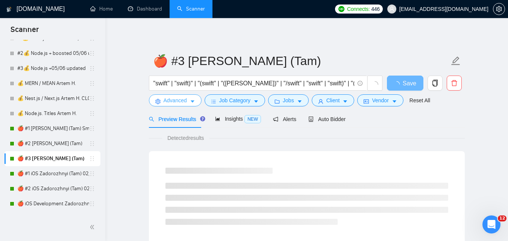
click at [185, 99] on span "Advanced" at bounding box center [175, 100] width 23 height 8
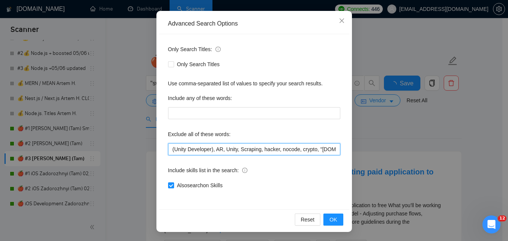
scroll to position [0, 1775]
drag, startPoint x: 293, startPoint y: 150, endPoint x: 466, endPoint y: 156, distance: 173.5
click at [466, 156] on div "Advanced Search Options Only Search Titles: Only Search Titles Use comma-separa…" at bounding box center [254, 120] width 508 height 241
click at [272, 150] on input "(Unity Developer), AR, Unity, Scraping, hacker, nocode, crypto, "[DOMAIN_NAME]"…" at bounding box center [254, 149] width 172 height 12
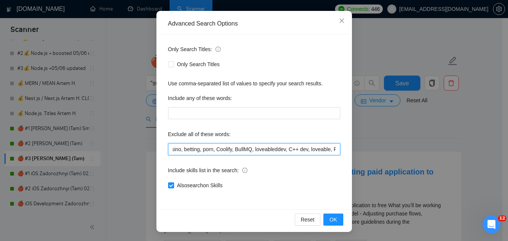
click at [183, 149] on input "(Unity Developer), AR, Unity, Scraping, hacker, nocode, crypto, "[DOMAIN_NAME]"…" at bounding box center [254, 149] width 172 height 12
click at [174, 151] on input "(Unity Developer), AR, Unity, Scraping, hacker, nocode, crypto, "[DOMAIN_NAME]"…" at bounding box center [254, 149] width 172 height 12
drag, startPoint x: 175, startPoint y: 152, endPoint x: 509, endPoint y: 160, distance: 334.0
click at [508, 160] on html "Scanner New Scanner My Scanners #1🚀 Ruby on Rails. Serhii V 18/03 Pause #1🚀 (B)…" at bounding box center [254, 120] width 508 height 241
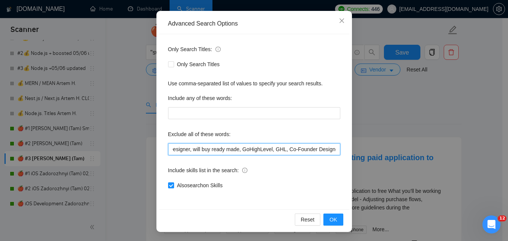
scroll to position [113, 0]
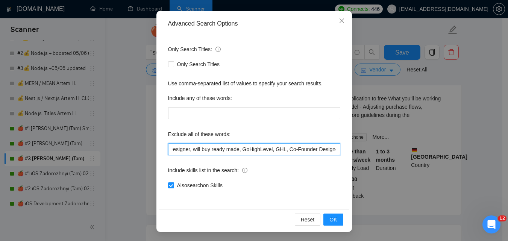
drag, startPoint x: 191, startPoint y: 150, endPoint x: 371, endPoint y: 160, distance: 180.4
click at [382, 146] on div "Advanced Search Options Only Search Titles: Only Search Titles Use comma-separa…" at bounding box center [254, 120] width 508 height 241
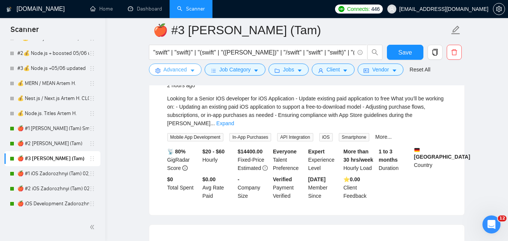
scroll to position [0, 0]
click at [51, 144] on link "🍎 #2 [PERSON_NAME] (Tam)" at bounding box center [53, 143] width 72 height 15
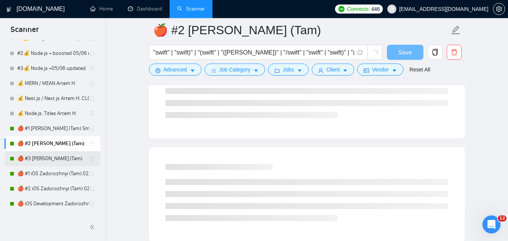
click at [52, 154] on link "🍎 #3 [PERSON_NAME] (Tam)" at bounding box center [53, 158] width 72 height 15
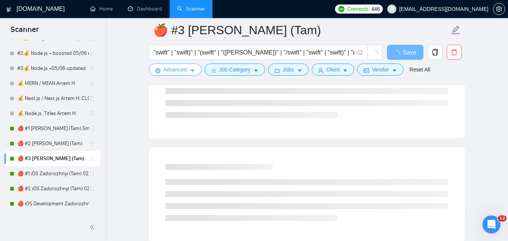
click at [181, 73] on span "Advanced" at bounding box center [175, 69] width 23 height 8
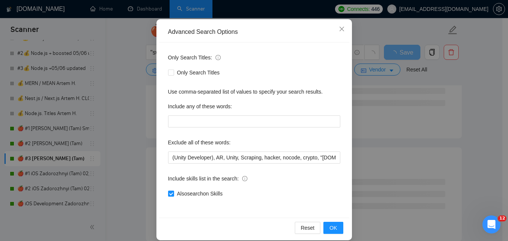
scroll to position [72, 0]
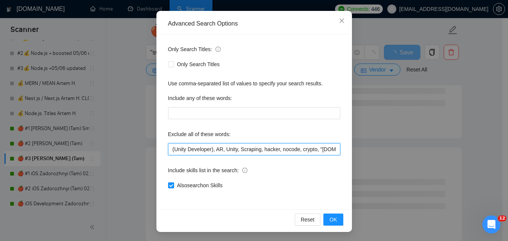
click at [287, 150] on input "(Unity Developer), AR, Unity, Scraping, hacker, nocode, crypto, "[DOMAIN_NAME]"…" at bounding box center [254, 149] width 172 height 12
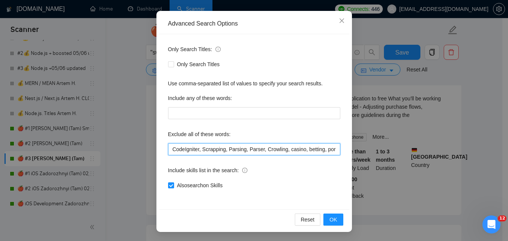
scroll to position [0, 646]
click at [283, 149] on input "(Unity Developer), AR, Unity, Scraping, hacker, nocode, crypto, "[DOMAIN_NAME]"…" at bounding box center [254, 149] width 172 height 12
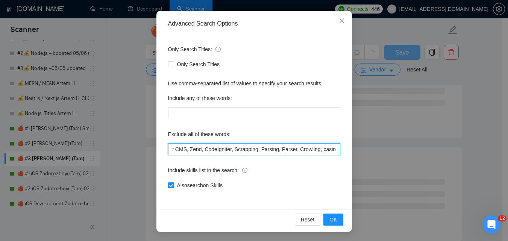
paste input "Coolify, BullMQ, loveableddev, "C++ dev", loveable, "Framework Installation", "…"
type input "(Unity Developer), AR, Unity, Scraping, hacker, nocode, crypto, "[DOMAIN_NAME]"…"
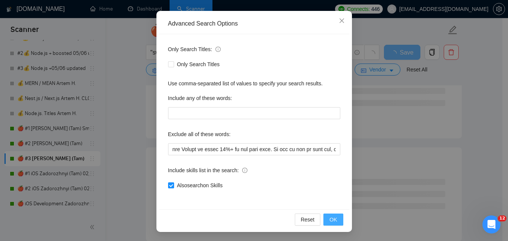
click at [331, 219] on span "OK" at bounding box center [333, 219] width 8 height 8
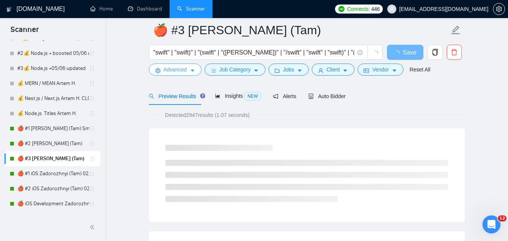
scroll to position [0, 0]
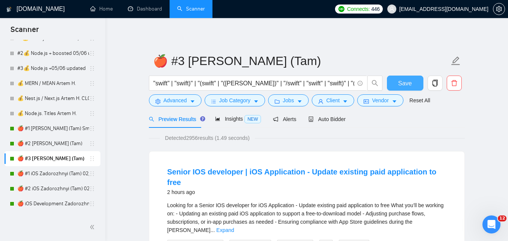
click at [410, 83] on span "Save" at bounding box center [405, 83] width 14 height 9
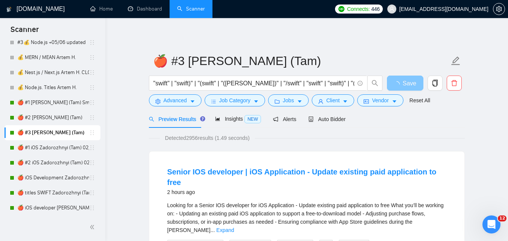
scroll to position [489, 0]
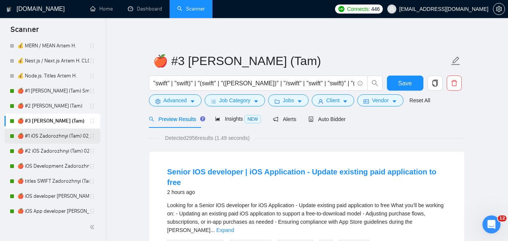
click at [57, 136] on link "🍎 #1 iOS Zadorozhnyi (Tam) 02/08" at bounding box center [53, 136] width 72 height 15
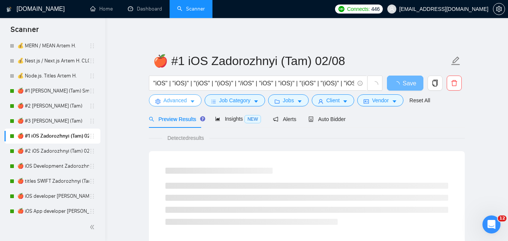
click at [193, 100] on icon "caret-down" at bounding box center [192, 101] width 5 height 5
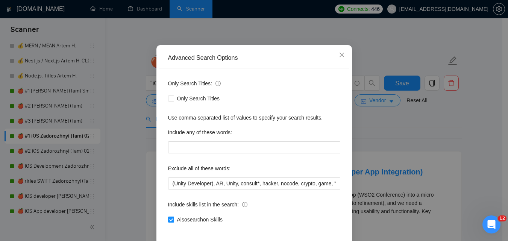
click at [425, 139] on div "Advanced Search Options Only Search Titles: Only Search Titles Use comma-separa…" at bounding box center [254, 120] width 508 height 241
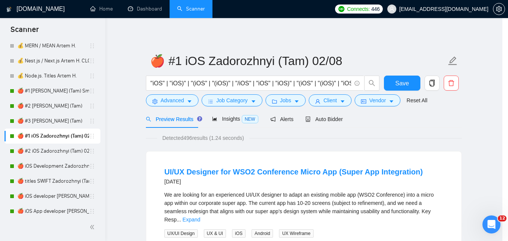
scroll to position [34, 0]
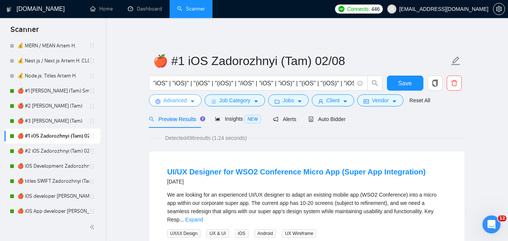
click at [185, 100] on span "Advanced" at bounding box center [175, 100] width 23 height 8
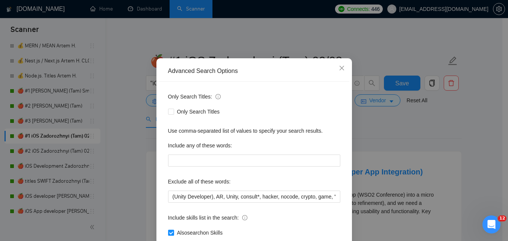
scroll to position [38, 0]
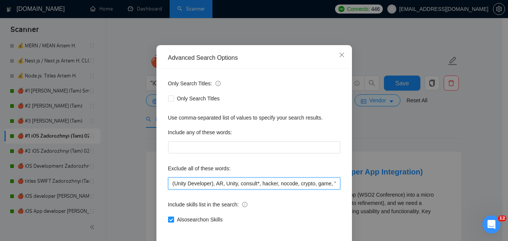
click at [324, 182] on input "(Unity Developer), AR, Unity, consult*, hacker, nocode, crypto, game, "[DOMAIN_…" at bounding box center [254, 183] width 172 height 12
drag, startPoint x: 287, startPoint y: 183, endPoint x: 438, endPoint y: 174, distance: 151.0
click at [438, 174] on div "Advanced Search Options Only Search Titles: Only Search Titles Use comma-separa…" at bounding box center [254, 120] width 508 height 241
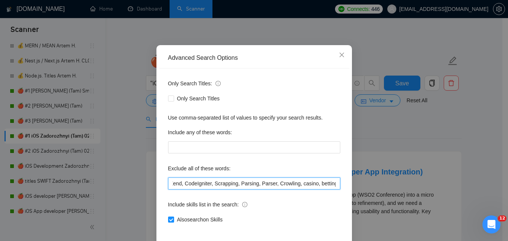
paste input "Coolify, BullMQ, loveableddev, "C++ dev", loveable, "Framework Installation", "…"
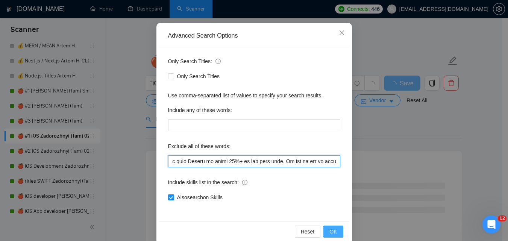
scroll to position [72, 0]
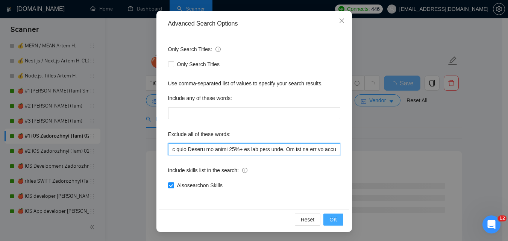
type input "(Unity Developer), AR, Unity, consult*, hacker, nocode, crypto, game, "[DOMAIN_…"
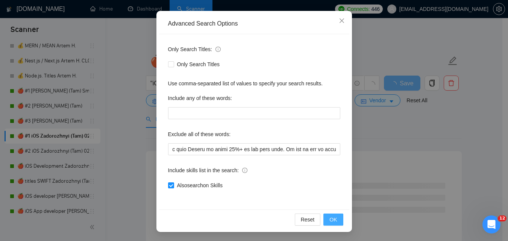
drag, startPoint x: 324, startPoint y: 221, endPoint x: 356, endPoint y: 198, distance: 39.2
click at [324, 222] on button "OK" at bounding box center [333, 220] width 20 height 12
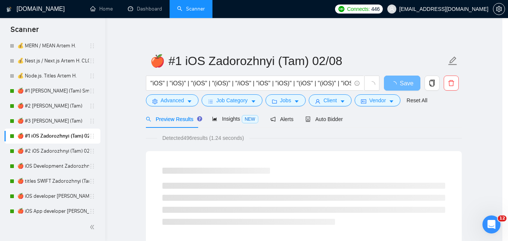
scroll to position [34, 0]
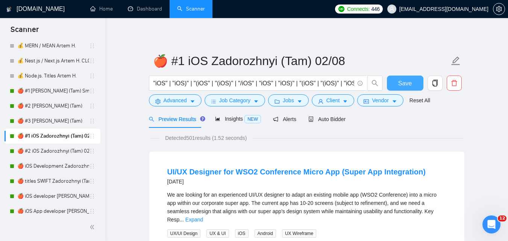
click at [407, 84] on span "Save" at bounding box center [405, 83] width 14 height 9
click at [56, 152] on link "🍎 #2 iOS Zadorozhnyi (Tam) 02/08" at bounding box center [53, 151] width 72 height 15
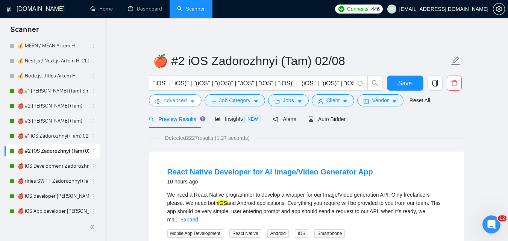
click at [196, 100] on button "Advanced" at bounding box center [175, 100] width 53 height 12
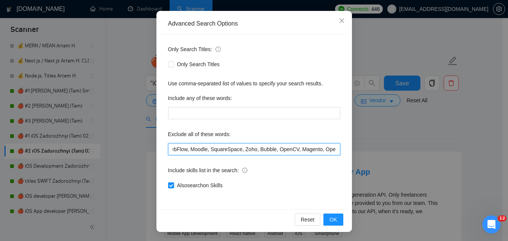
scroll to position [0, 742]
drag, startPoint x: 302, startPoint y: 150, endPoint x: 368, endPoint y: 146, distance: 66.3
click at [368, 146] on div "Advanced Search Options Only Search Titles: Only Search Titles Use comma-separa…" at bounding box center [254, 120] width 508 height 241
click at [275, 151] on input "(Unity Developer), AR, Unity, Scrape, consult*, hacker, nocode, crypto, game, "…" at bounding box center [254, 149] width 172 height 12
click at [261, 151] on input "(Unity Developer), AR, Unity, Scrape, consult*, hacker, nocode, crypto, game, "…" at bounding box center [254, 149] width 172 height 12
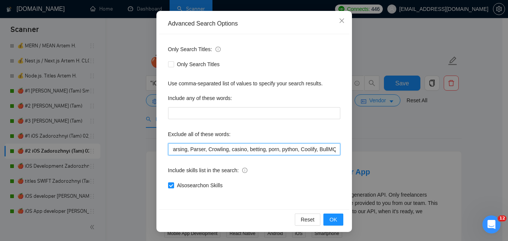
scroll to position [0, 1849]
paste input "Coolify, BullMQ, loveableddev, "C++ dev", loveable, "Framework Installation", "…"
type input "(Unity Developer), AR, Unity, Scrape, consult*, hacker, nocode, crypto, game, "…"
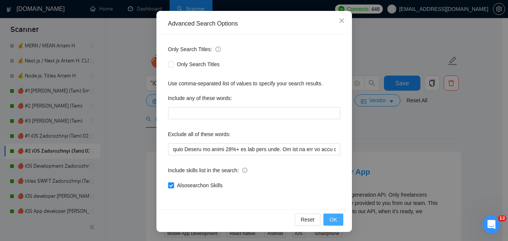
scroll to position [0, 0]
click at [331, 224] on button "OK" at bounding box center [333, 220] width 20 height 12
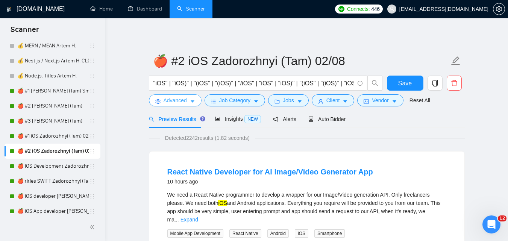
click at [188, 103] on button "Advanced" at bounding box center [175, 100] width 53 height 12
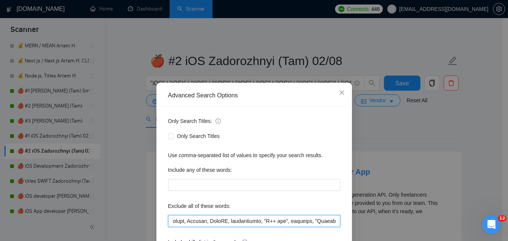
drag, startPoint x: 296, startPoint y: 222, endPoint x: 379, endPoint y: 215, distance: 83.8
click at [379, 215] on div "Advanced Search Options Only Search Titles: Only Search Titles Use comma-separa…" at bounding box center [254, 120] width 508 height 241
click at [303, 222] on input "text" at bounding box center [254, 221] width 172 height 12
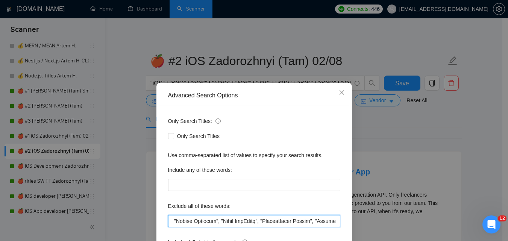
drag, startPoint x: 312, startPoint y: 222, endPoint x: 369, endPoint y: 218, distance: 56.9
click at [369, 218] on div "Advanced Search Options Only Search Titles: Only Search Titles Use comma-separa…" at bounding box center [254, 120] width 508 height 241
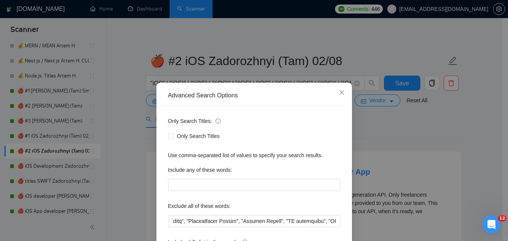
scroll to position [0, 0]
click at [417, 155] on div "Advanced Search Options Only Search Titles: Only Search Titles Use comma-separa…" at bounding box center [254, 120] width 508 height 241
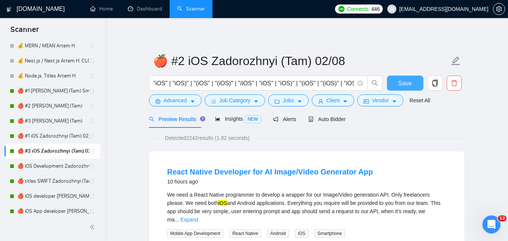
click at [409, 80] on span "Save" at bounding box center [405, 83] width 14 height 9
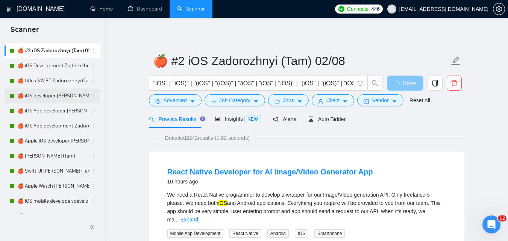
scroll to position [602, 0]
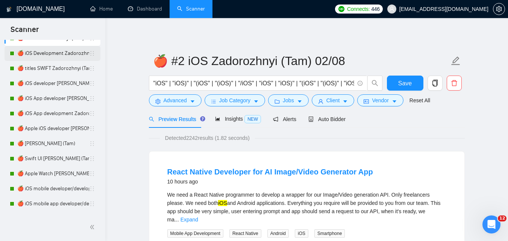
click at [49, 55] on link "🍎 iOS Development Zadorozhnyi (Tam) 02/08" at bounding box center [53, 53] width 72 height 15
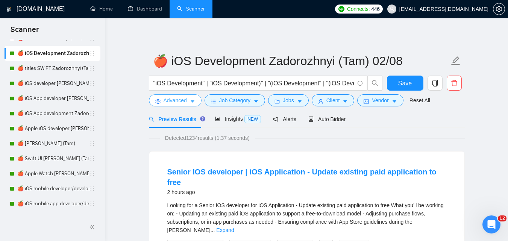
drag, startPoint x: 182, startPoint y: 99, endPoint x: 182, endPoint y: 105, distance: 6.4
click at [182, 98] on span "Advanced" at bounding box center [175, 100] width 23 height 8
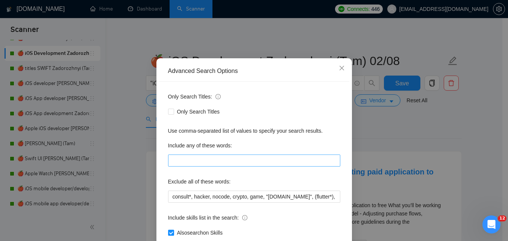
scroll to position [38, 0]
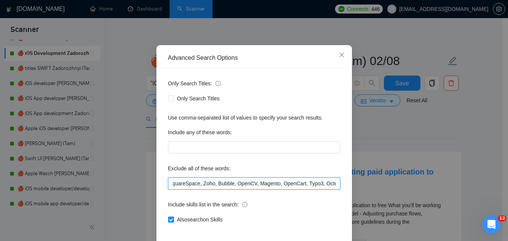
drag, startPoint x: 342, startPoint y: 185, endPoint x: 365, endPoint y: 182, distance: 23.1
click at [368, 182] on div "Advanced Search Options Only Search Titles: Only Search Titles Use comma-separa…" at bounding box center [254, 120] width 508 height 241
click at [264, 185] on input "consult*, hacker, nocode, crypto, game, "[DOMAIN_NAME]", (flutter*), Shopify, W…" at bounding box center [254, 183] width 172 height 12
click at [228, 183] on input "consult*, hacker, nocode, crypto, game, "[DOMAIN_NAME]", (flutter*), Shopify, W…" at bounding box center [254, 183] width 172 height 12
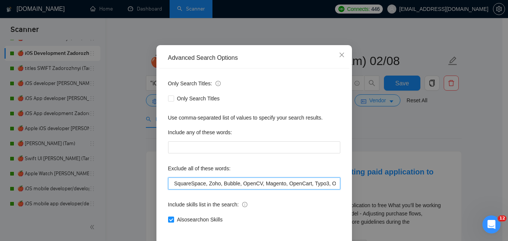
scroll to position [0, 1232]
drag, startPoint x: 261, startPoint y: 177, endPoint x: 410, endPoint y: 167, distance: 149.2
click at [410, 167] on div "Advanced Search Options Only Search Titles: Only Search Titles Use comma-separa…" at bounding box center [254, 120] width 508 height 241
click at [252, 187] on input "consult*, hacker, nocode, crypto, game, "[DOMAIN_NAME]", (flutter*), Shopify, W…" at bounding box center [254, 183] width 172 height 12
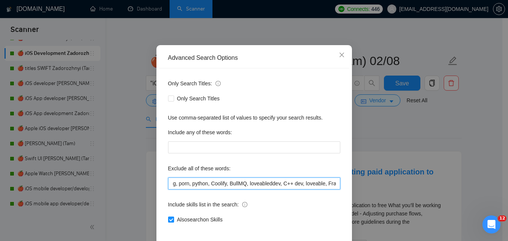
click at [173, 185] on input "consult*, hacker, nocode, crypto, game, "[DOMAIN_NAME]", (flutter*), Shopify, W…" at bounding box center [254, 183] width 172 height 12
paste input "Coolify, BullMQ, loveableddev, "C++ dev", loveable, "Framework Installation", "…"
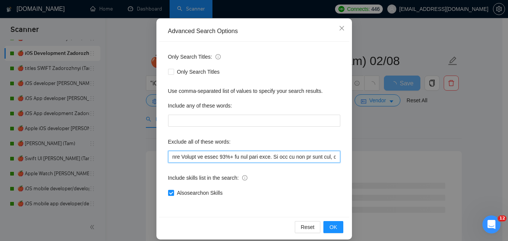
scroll to position [72, 0]
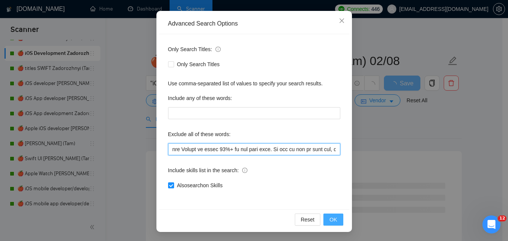
type input "consult*, hacker, nocode, crypto, game, "[DOMAIN_NAME]", (flutter*), Shopify, W…"
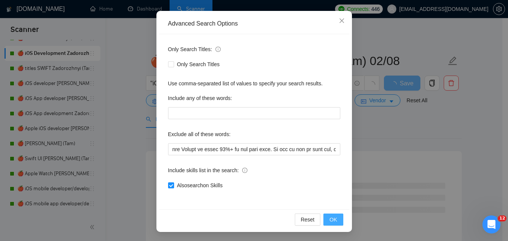
click at [329, 219] on span "OK" at bounding box center [333, 219] width 8 height 8
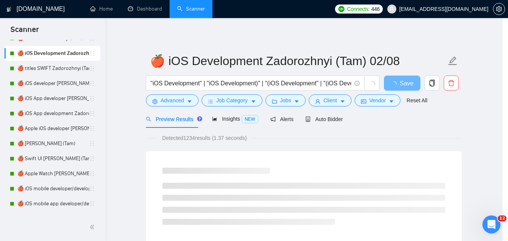
scroll to position [34, 0]
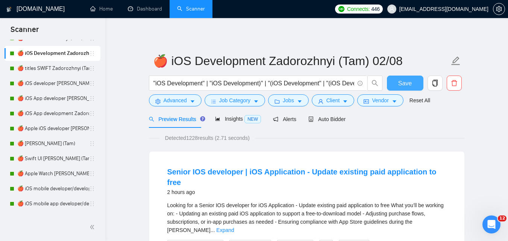
click at [400, 87] on span "Save" at bounding box center [405, 83] width 14 height 9
click at [49, 72] on link "🍎 titles SWIFT Zadorozhnyi (Tam)" at bounding box center [53, 68] width 72 height 15
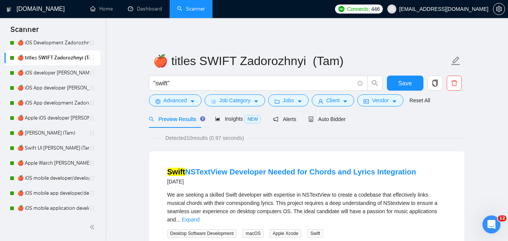
scroll to position [623, 0]
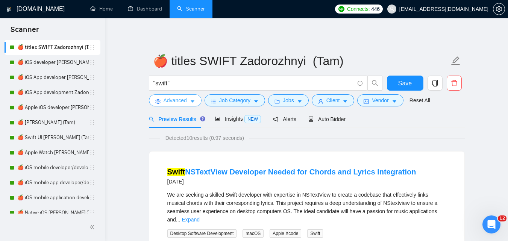
click at [177, 104] on span "Advanced" at bounding box center [175, 100] width 23 height 8
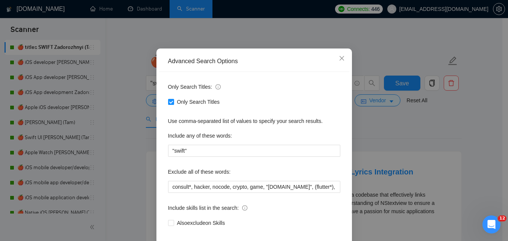
scroll to position [38, 0]
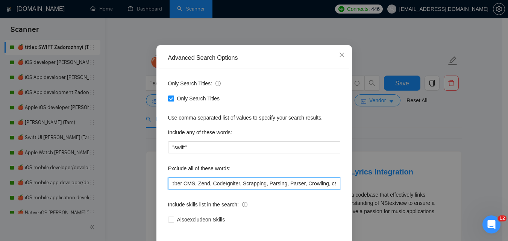
drag, startPoint x: 294, startPoint y: 184, endPoint x: 379, endPoint y: 180, distance: 85.1
click at [379, 180] on div "Advanced Search Options Only Search Titles: Only Search Titles Use comma-separa…" at bounding box center [254, 120] width 508 height 241
click at [275, 186] on input "consult*, hacker, nocode, crypto, game, "[DOMAIN_NAME]", (flutter*), Shopify, W…" at bounding box center [254, 183] width 172 height 12
click at [201, 184] on input "consult*, hacker, nocode, crypto, game, "[DOMAIN_NAME]", (flutter*), Shopify, W…" at bounding box center [254, 183] width 172 height 12
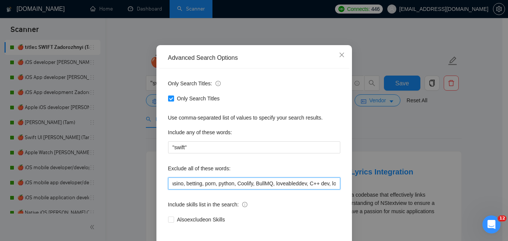
click at [200, 184] on input "consult*, hacker, nocode, crypto, game, "[DOMAIN_NAME]", (flutter*), Shopify, W…" at bounding box center [254, 183] width 172 height 12
drag, startPoint x: 271, startPoint y: 177, endPoint x: 366, endPoint y: 167, distance: 95.6
click at [371, 167] on div "Advanced Search Options Only Search Titles: Only Search Titles Use comma-separa…" at bounding box center [254, 120] width 508 height 241
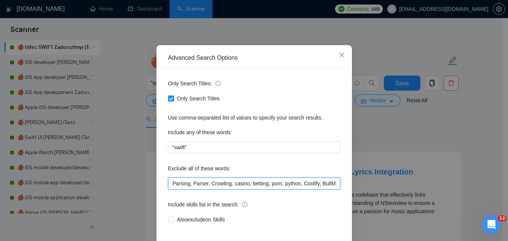
click at [280, 185] on input "consult*, hacker, nocode, crypto, game, "[DOMAIN_NAME]", (flutter*), Shopify, W…" at bounding box center [254, 183] width 172 height 12
click at [265, 182] on input "consult*, hacker, nocode, crypto, game, "[DOMAIN_NAME]", (flutter*), Shopify, W…" at bounding box center [254, 183] width 172 height 12
paste input "Coolify, BullMQ, loveableddev, "C++ dev", loveable, "Framework Installation", "…"
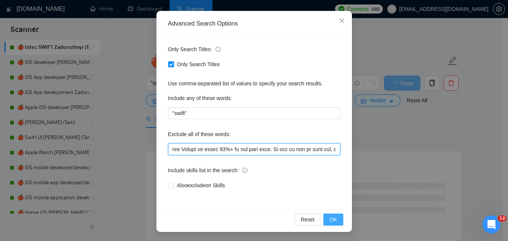
type input "consult*, hacker, nocode, crypto, game, "[DOMAIN_NAME]", (flutter*), Shopify, W…"
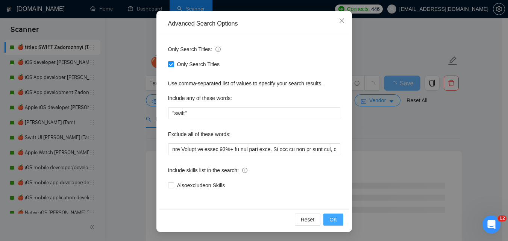
scroll to position [0, 0]
click at [330, 220] on span "OK" at bounding box center [333, 219] width 8 height 8
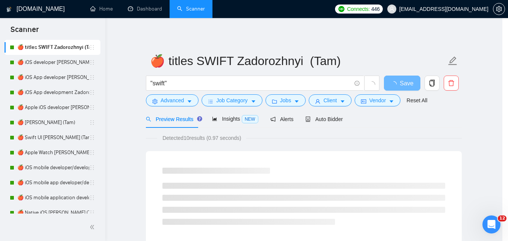
scroll to position [34, 0]
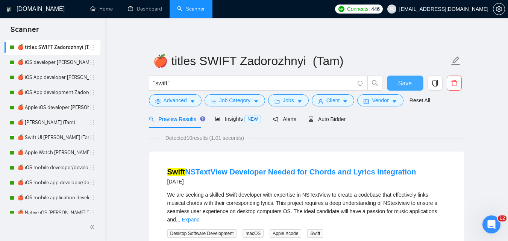
click at [402, 86] on span "Save" at bounding box center [405, 83] width 14 height 9
click at [49, 60] on link "🍎 iOS developer [PERSON_NAME] (Tam) 07/03 Profile Changed" at bounding box center [53, 62] width 72 height 15
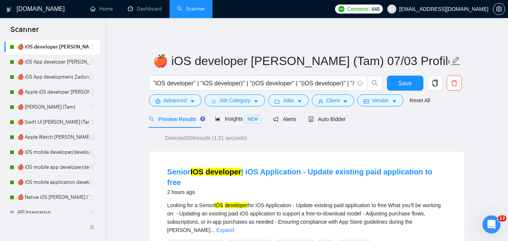
scroll to position [625, 0]
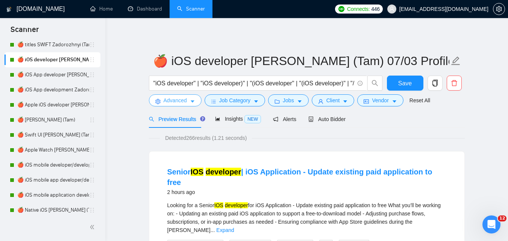
click at [185, 100] on span "Advanced" at bounding box center [175, 100] width 23 height 8
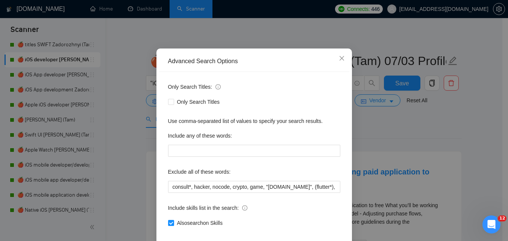
scroll to position [38, 0]
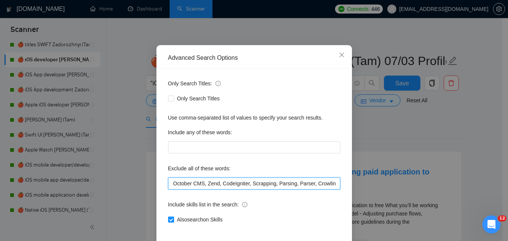
drag, startPoint x: 312, startPoint y: 179, endPoint x: 361, endPoint y: 174, distance: 49.2
click at [368, 172] on div "Advanced Search Options Only Search Titles: Only Search Titles Use comma-separa…" at bounding box center [254, 120] width 508 height 241
click at [280, 187] on input "consult*, hacker, nocode, crypto, game, "[DOMAIN_NAME]", (flutter*), Shopify, W…" at bounding box center [254, 183] width 172 height 12
click at [241, 184] on input "consult*, hacker, nocode, crypto, game, "[DOMAIN_NAME]", (flutter*), Shopify, W…" at bounding box center [254, 183] width 172 height 12
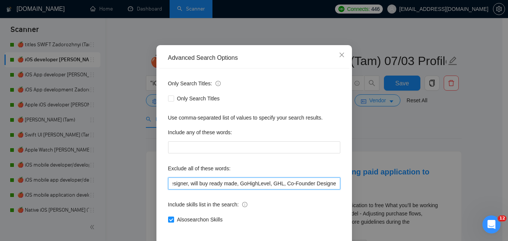
scroll to position [0, 0]
click at [374, 173] on div "Advanced Search Options Only Search Titles: Only Search Titles Use comma-separa…" at bounding box center [254, 120] width 508 height 241
click at [287, 182] on input "consult*, hacker, nocode, crypto, game, "[DOMAIN_NAME]", (flutter*), Shopify, W…" at bounding box center [254, 183] width 172 height 12
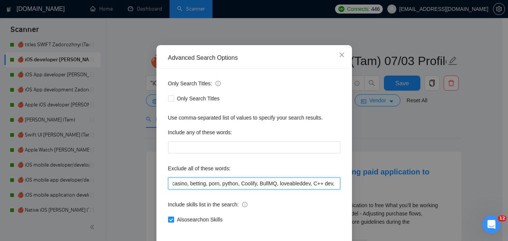
click at [203, 185] on input "consult*, hacker, nocode, crypto, game, "[DOMAIN_NAME]", (flutter*), Shopify, W…" at bounding box center [254, 183] width 172 height 12
paste input "Coolify, BullMQ, loveableddev, "C++ dev", loveable, "Framework Installation", "…"
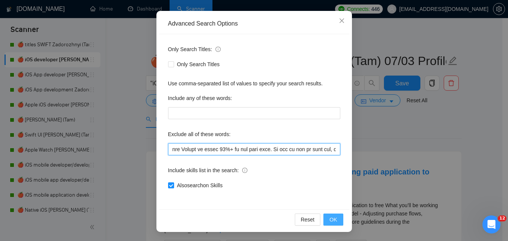
type input "consult*, hacker, nocode, crypto, game, "[DOMAIN_NAME]", (flutter*), Shopify, W…"
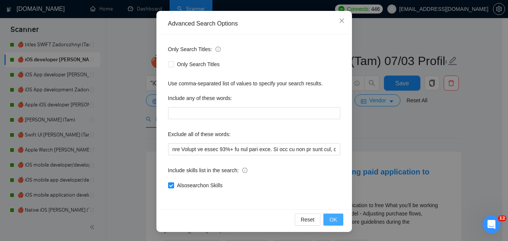
click at [332, 220] on span "OK" at bounding box center [333, 219] width 8 height 8
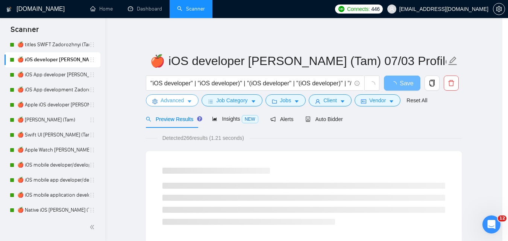
scroll to position [0, 0]
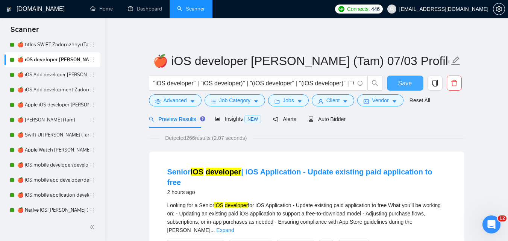
click at [406, 82] on span "Save" at bounding box center [405, 83] width 14 height 9
click at [43, 73] on link "🍎 iOS App developer [PERSON_NAME] (Tam) 07/03 Profile Changed" at bounding box center [53, 74] width 72 height 15
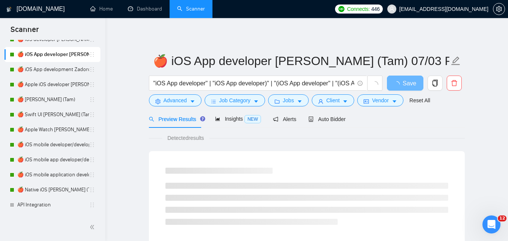
scroll to position [646, 0]
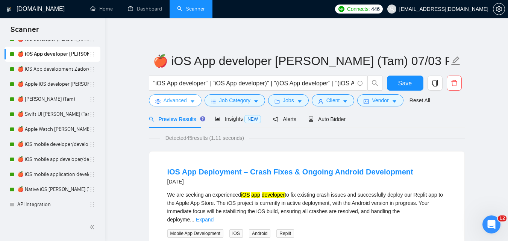
click at [188, 101] on button "Advanced" at bounding box center [175, 100] width 53 height 12
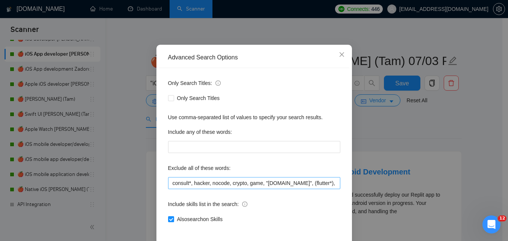
scroll to position [72, 0]
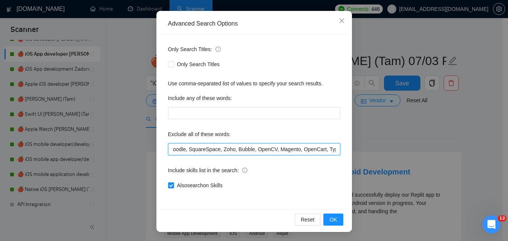
drag, startPoint x: 298, startPoint y: 150, endPoint x: 367, endPoint y: 143, distance: 69.5
click at [368, 143] on div "Advanced Search Options Only Search Titles: Only Search Titles Use comma-separa…" at bounding box center [254, 120] width 508 height 241
click at [273, 154] on input "consult*, hacker, nocode, crypto, game, "[DOMAIN_NAME]", (flutter*), Shopify, W…" at bounding box center [254, 149] width 172 height 12
drag, startPoint x: 294, startPoint y: 149, endPoint x: 369, endPoint y: 144, distance: 75.0
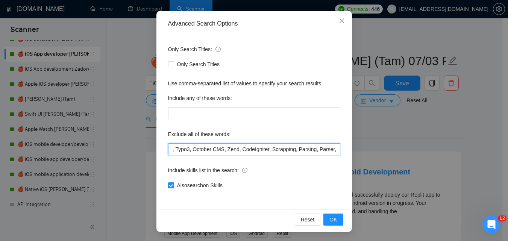
click at [369, 144] on div "Advanced Search Options Only Search Titles: Only Search Titles Use comma-separa…" at bounding box center [254, 120] width 508 height 241
click at [259, 154] on input "consult*, hacker, nocode, crypto, game, "[DOMAIN_NAME]", (flutter*), Shopify, W…" at bounding box center [254, 149] width 172 height 12
click at [174, 150] on input "consult*, hacker, nocode, crypto, game, "[DOMAIN_NAME]", (flutter*), Shopify, W…" at bounding box center [254, 149] width 172 height 12
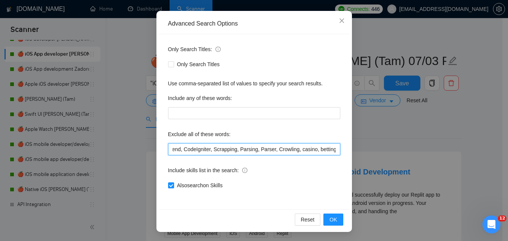
paste input "Coolify, BullMQ, loveableddev, "C++ dev", loveable, "Framework Installation", "…"
type input "consult*, hacker, nocode, crypto, game, "[DOMAIN_NAME]", (flutter*), Shopify, W…"
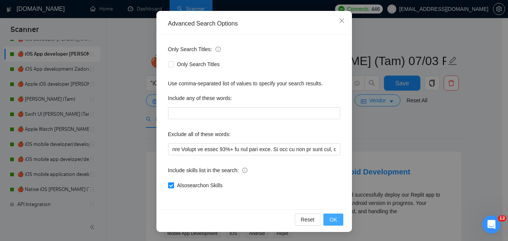
drag, startPoint x: 329, startPoint y: 218, endPoint x: 379, endPoint y: 163, distance: 73.7
click at [330, 218] on span "OK" at bounding box center [333, 219] width 8 height 8
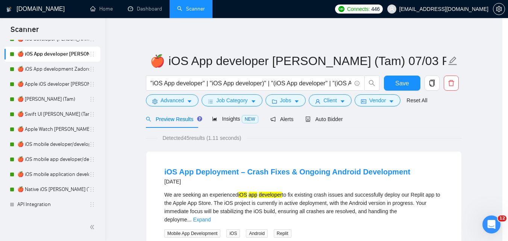
scroll to position [34, 0]
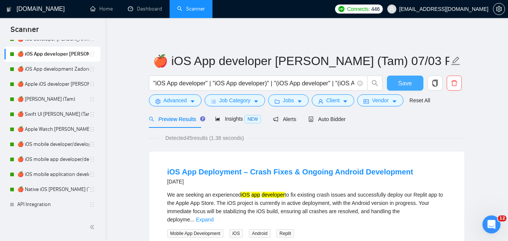
click at [407, 85] on span "Save" at bounding box center [405, 83] width 14 height 9
click at [51, 73] on link "🍎 iOS App development Zadorozhnyi (Tam) 07/03 Profile Changed" at bounding box center [53, 69] width 72 height 15
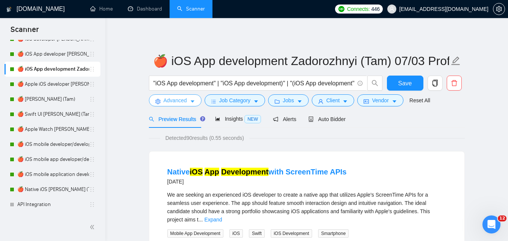
click at [191, 103] on icon "caret-down" at bounding box center [192, 101] width 5 height 5
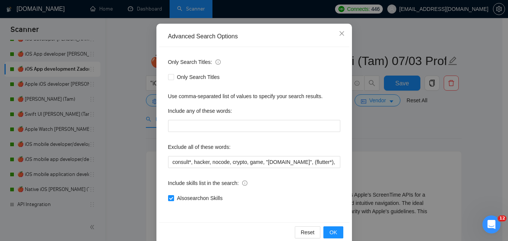
scroll to position [72, 0]
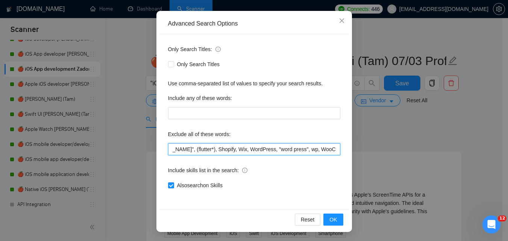
drag, startPoint x: 280, startPoint y: 152, endPoint x: 365, endPoint y: 143, distance: 85.4
click at [365, 143] on div "Advanced Search Options Only Search Titles: Only Search Titles Use comma-separa…" at bounding box center [254, 120] width 508 height 241
click at [308, 150] on input "consult*, hacker, nocode, crypto, game, "[DOMAIN_NAME]", (flutter*), Shopify, W…" at bounding box center [254, 149] width 172 height 12
drag, startPoint x: 329, startPoint y: 149, endPoint x: 376, endPoint y: 146, distance: 47.1
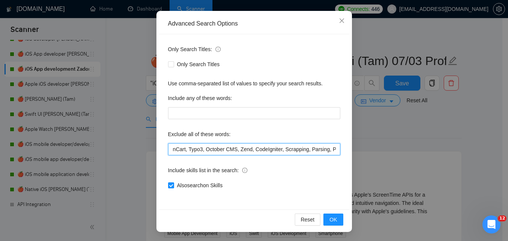
click at [376, 146] on div "Advanced Search Options Only Search Titles: Only Search Titles Use comma-separa…" at bounding box center [254, 120] width 508 height 241
click at [202, 152] on input "consult*, hacker, nocode, crypto, game, "[DOMAIN_NAME]", (flutter*), Shopify, W…" at bounding box center [254, 149] width 172 height 12
click at [197, 150] on input "consult*, hacker, nocode, crypto, game, "[DOMAIN_NAME]", (flutter*), Shopify, W…" at bounding box center [254, 149] width 172 height 12
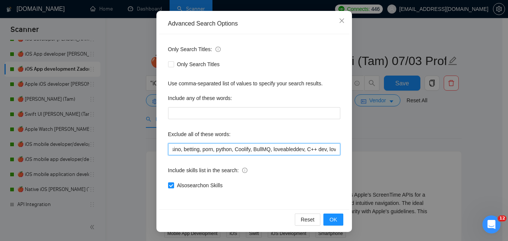
scroll to position [0, 1764]
paste input "Coolify, BullMQ, loveableddev, "C++ dev", loveable, "Framework Installation", "…"
type input "consult*, hacker, nocode, crypto, game, "[DOMAIN_NAME]", (flutter*), Shopify, W…"
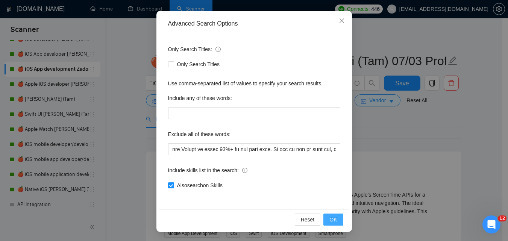
click at [329, 217] on span "OK" at bounding box center [333, 219] width 8 height 8
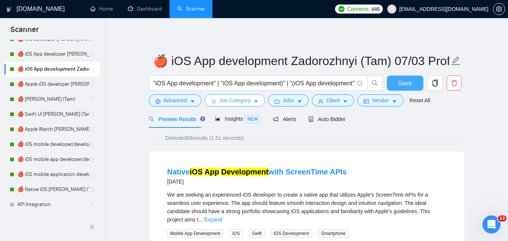
drag, startPoint x: 411, startPoint y: 84, endPoint x: 239, endPoint y: 103, distance: 172.8
click at [411, 84] on span "Save" at bounding box center [405, 83] width 14 height 9
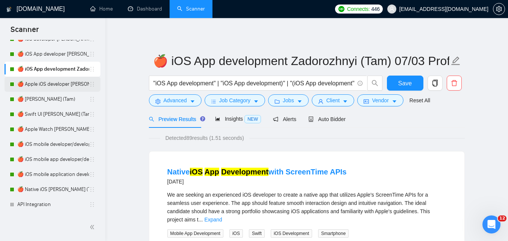
click at [48, 88] on link "🍎 Apple iOS developer [PERSON_NAME] (Tam) 07/03 Profile Changed" at bounding box center [53, 84] width 72 height 15
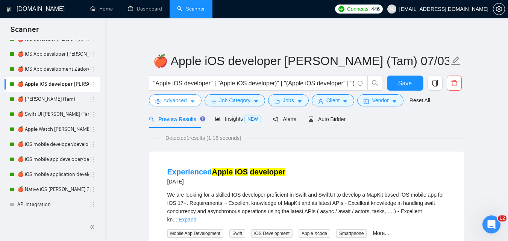
drag, startPoint x: 181, startPoint y: 102, endPoint x: 224, endPoint y: 126, distance: 49.2
click at [181, 102] on span "Advanced" at bounding box center [175, 100] width 23 height 8
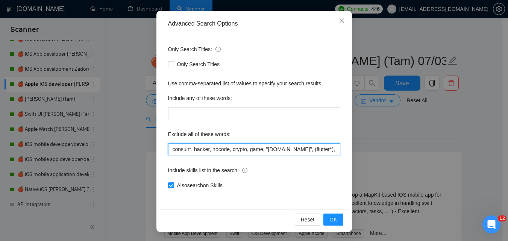
scroll to position [0, 367]
drag, startPoint x: 309, startPoint y: 152, endPoint x: 377, endPoint y: 155, distance: 67.7
click at [382, 154] on div "Advanced Search Options Only Search Titles: Only Search Titles Use comma-separa…" at bounding box center [254, 120] width 508 height 241
drag, startPoint x: 291, startPoint y: 152, endPoint x: 316, endPoint y: 151, distance: 24.9
click at [292, 152] on input "consult*, hacker, nocode, crypto, game, "[DOMAIN_NAME]", (flutter*), Shopify, W…" at bounding box center [254, 149] width 172 height 12
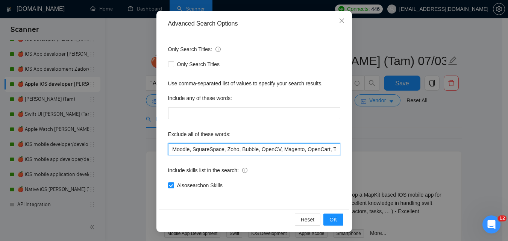
click at [319, 149] on input "consult*, hacker, nocode, crypto, game, "[DOMAIN_NAME]", (flutter*), Shopify, W…" at bounding box center [254, 149] width 172 height 12
drag, startPoint x: 322, startPoint y: 150, endPoint x: 366, endPoint y: 150, distance: 44.0
click at [366, 150] on div "Advanced Search Options Only Search Titles: Only Search Titles Use comma-separa…" at bounding box center [254, 120] width 508 height 241
drag, startPoint x: 285, startPoint y: 150, endPoint x: 306, endPoint y: 148, distance: 21.1
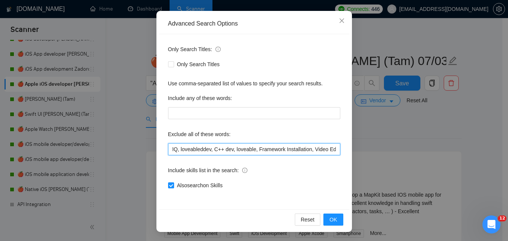
click at [285, 149] on input "consult*, hacker, nocode, crypto, game, "[DOMAIN_NAME]", (flutter*), Shopify, W…" at bounding box center [254, 149] width 172 height 12
click at [315, 149] on input "consult*, hacker, nocode, crypto, game, "[DOMAIN_NAME]", (flutter*), Shopify, W…" at bounding box center [254, 149] width 172 height 12
drag, startPoint x: 202, startPoint y: 147, endPoint x: 206, endPoint y: 148, distance: 4.2
click at [162, 150] on div "Only Search Titles: Only Search Titles Use comma-separated list of values to sp…" at bounding box center [254, 121] width 190 height 175
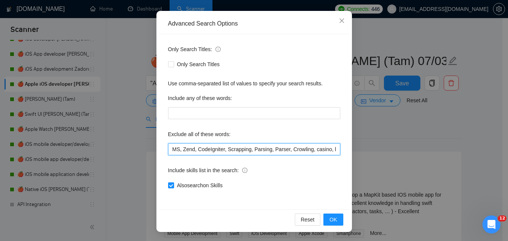
click at [284, 151] on input "consult*, hacker, nocode, crypto, game, "[DOMAIN_NAME]", (flutter*), Shopify, W…" at bounding box center [254, 149] width 172 height 12
click at [309, 150] on input "consult*, hacker, nocode, crypto, game, "[DOMAIN_NAME]", (flutter*), Shopify, W…" at bounding box center [254, 149] width 172 height 12
click at [308, 150] on input "consult*, hacker, nocode, crypto, game, "[DOMAIN_NAME]", (flutter*), Shopify, W…" at bounding box center [254, 149] width 172 height 12
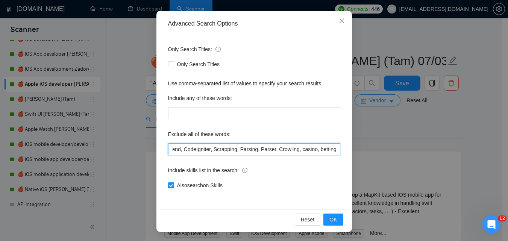
paste input "Coolify, BullMQ, loveableddev, "C++ dev", loveable, "Framework Installation", "…"
type input "consult*, hacker, nocode, crypto, game, "[DOMAIN_NAME]", (flutter*), Shopify, W…"
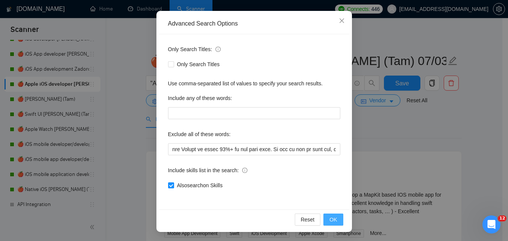
scroll to position [0, 0]
click at [329, 215] on button "OK" at bounding box center [333, 220] width 20 height 12
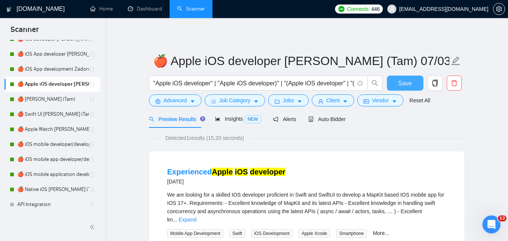
click at [399, 86] on span "Save" at bounding box center [405, 83] width 14 height 9
click at [62, 99] on link "🍎 [PERSON_NAME] (Tam)" at bounding box center [53, 99] width 72 height 15
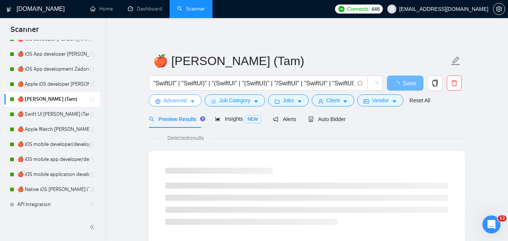
click at [184, 99] on span "Advanced" at bounding box center [175, 100] width 23 height 8
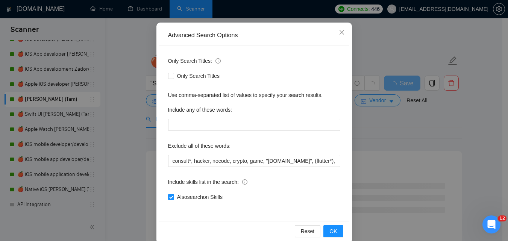
scroll to position [72, 0]
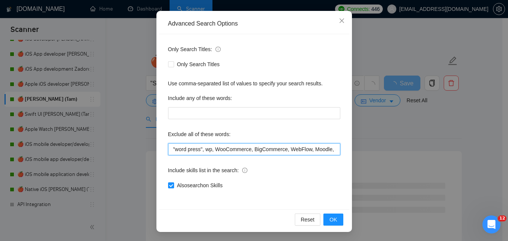
drag, startPoint x: 339, startPoint y: 146, endPoint x: 378, endPoint y: 145, distance: 39.1
click at [379, 145] on div "Advanced Search Options Only Search Titles: Only Search Titles Use comma-separa…" at bounding box center [254, 120] width 508 height 241
click at [309, 150] on input "consult*, hacker, nocode, crypto, game, "[DOMAIN_NAME]", (flutter*), Shopify, W…" at bounding box center [254, 149] width 172 height 12
drag, startPoint x: 350, startPoint y: 146, endPoint x: 364, endPoint y: 143, distance: 14.7
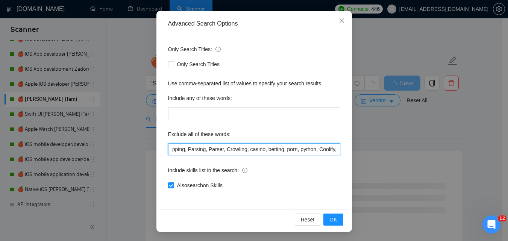
click at [364, 143] on div "Advanced Search Options Only Search Titles: Only Search Titles Use comma-separa…" at bounding box center [254, 120] width 508 height 241
click at [211, 147] on input "consult*, hacker, nocode, crypto, game, "[DOMAIN_NAME]", (flutter*), Shopify, W…" at bounding box center [254, 149] width 172 height 12
click at [197, 149] on input "consult*, hacker, nocode, crypto, game, "[DOMAIN_NAME]", (flutter*), Shopify, W…" at bounding box center [254, 149] width 172 height 12
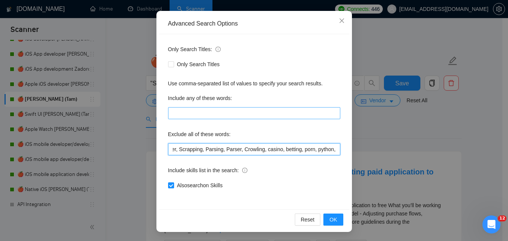
scroll to position [0, 584]
paste input "Coolify, BullMQ, loveableddev, "C++ dev", loveable, "Framework Installation", "…"
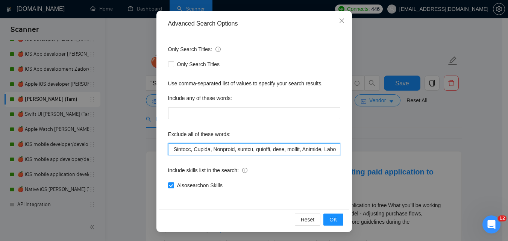
scroll to position [0, 5928]
type input "consult*, hacker, nocode, crypto, game, "[DOMAIN_NAME]", (flutter*), Shopify, W…"
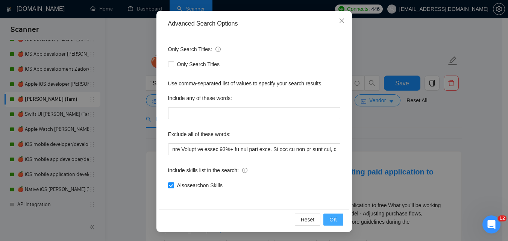
click at [339, 215] on button "OK" at bounding box center [333, 220] width 20 height 12
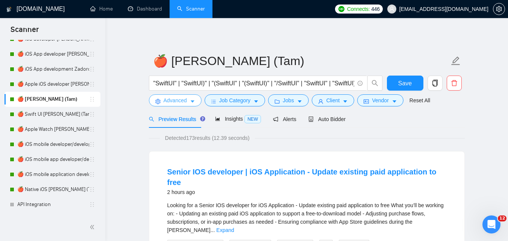
scroll to position [0, 0]
click at [402, 80] on span "Save" at bounding box center [405, 83] width 14 height 9
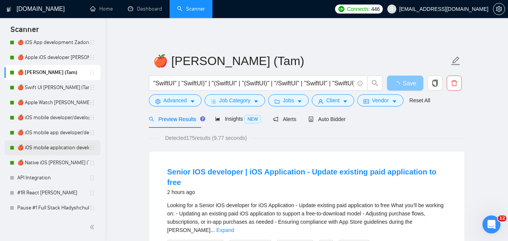
scroll to position [684, 0]
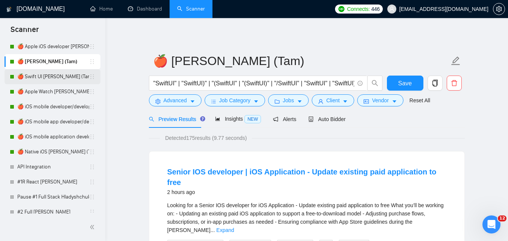
click at [59, 77] on link "🍎 Swift UI [PERSON_NAME] (Tam)" at bounding box center [53, 76] width 72 height 15
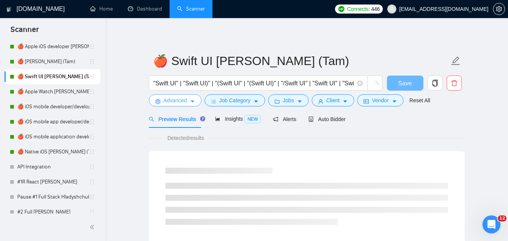
click at [186, 100] on button "Advanced" at bounding box center [175, 100] width 53 height 12
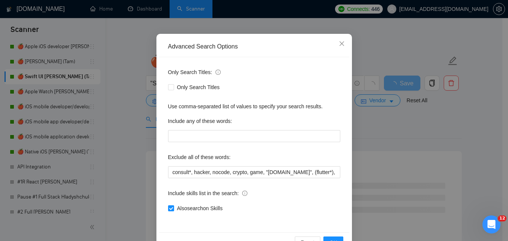
scroll to position [72, 0]
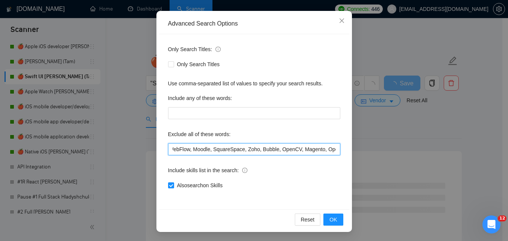
drag, startPoint x: 283, startPoint y: 152, endPoint x: 353, endPoint y: 152, distance: 70.3
click at [362, 152] on div "Advanced Search Options Only Search Titles: Only Search Titles Use comma-separa…" at bounding box center [254, 120] width 508 height 241
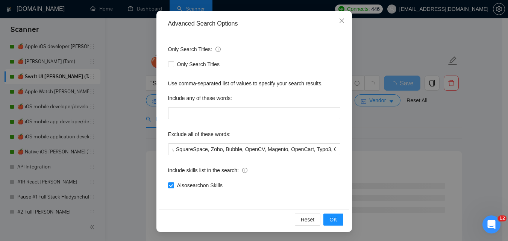
click at [338, 151] on div "Only Search Titles: Only Search Titles Use comma-separated list of values to sp…" at bounding box center [254, 121] width 190 height 175
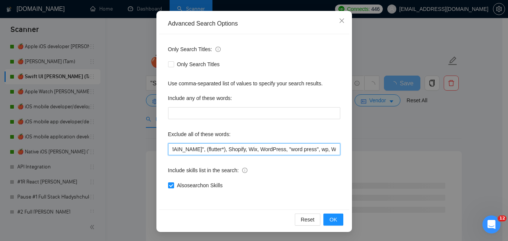
scroll to position [0, 373]
drag, startPoint x: 325, startPoint y: 148, endPoint x: 364, endPoint y: 150, distance: 38.4
click at [364, 150] on div "Advanced Search Options Only Search Titles: Only Search Titles Use comma-separa…" at bounding box center [254, 120] width 508 height 241
drag, startPoint x: 276, startPoint y: 149, endPoint x: 280, endPoint y: 148, distance: 4.5
click at [276, 149] on input "consult*, hacker, nocode, crypto, game, "[DOMAIN_NAME]", (flutter*), Shopify, W…" at bounding box center [254, 149] width 172 height 12
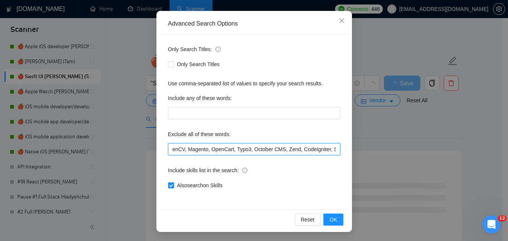
drag, startPoint x: 323, startPoint y: 148, endPoint x: 344, endPoint y: 152, distance: 20.7
click at [349, 151] on div "Advanced Search Options Only Search Titles: Only Search Titles Use comma-separa…" at bounding box center [254, 120] width 508 height 241
click at [302, 150] on input "consult*, hacker, nocode, crypto, game, "[DOMAIN_NAME]", (flutter*), Shopify, W…" at bounding box center [254, 149] width 172 height 12
click at [329, 147] on input "consult*, hacker, nocode, crypto, game, "[DOMAIN_NAME]", (flutter*), Shopify, W…" at bounding box center [254, 149] width 172 height 12
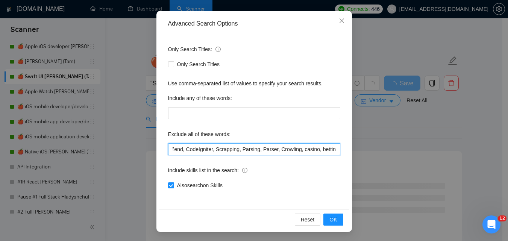
scroll to position [0, 597]
click at [318, 148] on input "consult*, hacker, nocode, crypto, game, "[DOMAIN_NAME]", (flutter*), Shopify, W…" at bounding box center [254, 149] width 172 height 12
paste input "Coolify, BullMQ, loveableddev, "C++ dev", loveable, "Framework Installation", "…"
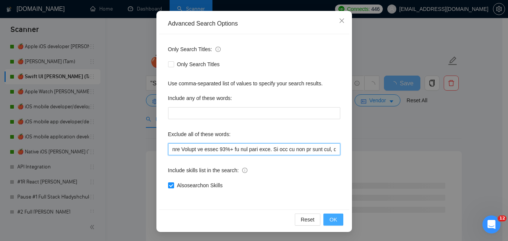
type input "consult*, hacker, nocode, crypto, game, "[DOMAIN_NAME]", (flutter*), Shopify, W…"
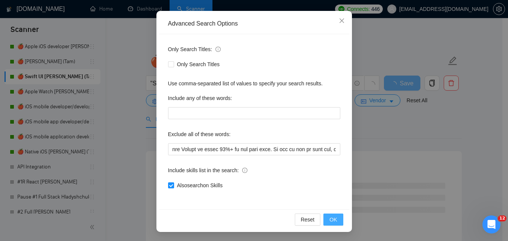
click at [331, 223] on span "OK" at bounding box center [333, 219] width 8 height 8
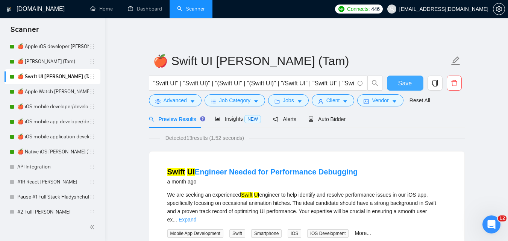
click at [407, 84] on span "Save" at bounding box center [405, 83] width 14 height 9
click at [52, 87] on link "🍎 Apple Watch [PERSON_NAME] (Tam)" at bounding box center [53, 91] width 72 height 15
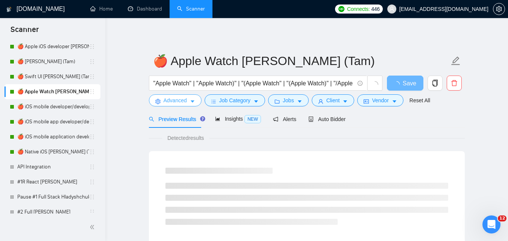
click at [186, 100] on span "Advanced" at bounding box center [175, 100] width 23 height 8
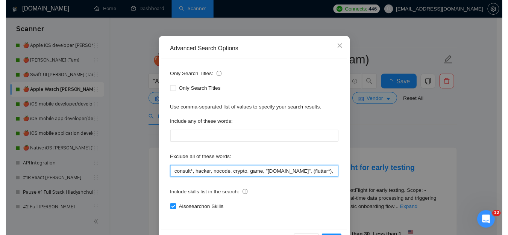
scroll to position [72, 0]
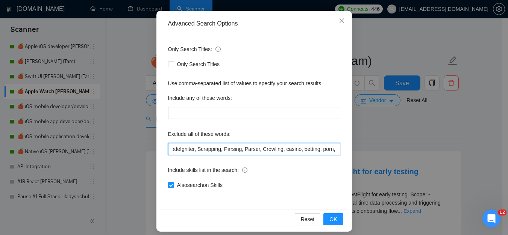
drag, startPoint x: 243, startPoint y: 146, endPoint x: 369, endPoint y: 150, distance: 126.0
click at [376, 150] on div "Advanced Search Options Only Search Titles: Only Search Titles Use comma-separa…" at bounding box center [254, 117] width 508 height 235
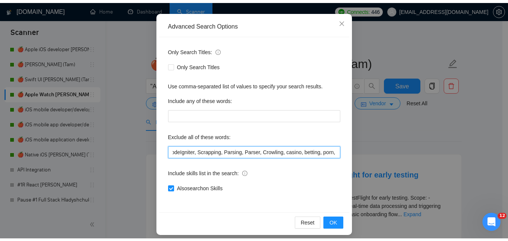
scroll to position [0, 653]
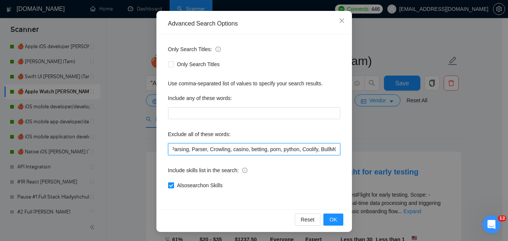
click at [275, 149] on input "consult*, hacker, nocode, crypto, game, "[DOMAIN_NAME]", (flutter*), Shopify, W…" at bounding box center [254, 149] width 172 height 12
click at [264, 149] on input "consult*, hacker, nocode, crypto, game, "[DOMAIN_NAME]", (flutter*), Shopify, W…" at bounding box center [254, 149] width 172 height 12
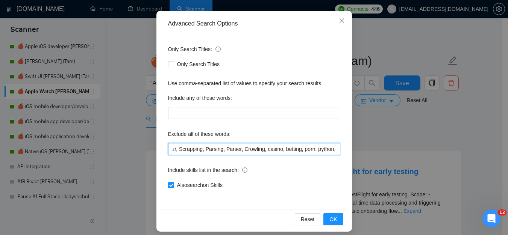
scroll to position [0, 584]
paste input "Coolify, BullMQ, loveableddev, "C++ dev", loveable, "Framework Installation", "…"
type input "consult*, hacker, nocode, crypto, game, "[DOMAIN_NAME]", (flutter*), Shopify, W…"
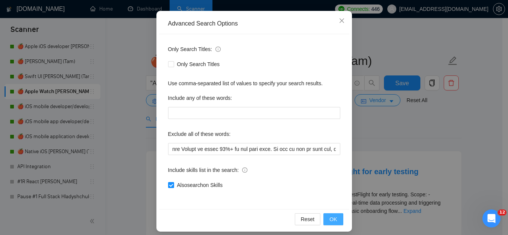
click at [332, 218] on span "OK" at bounding box center [333, 219] width 8 height 8
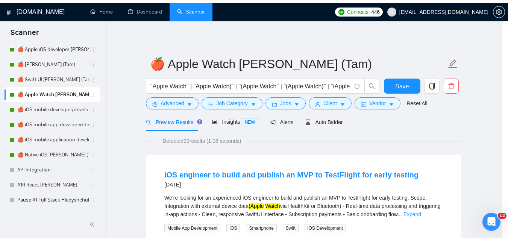
scroll to position [40, 0]
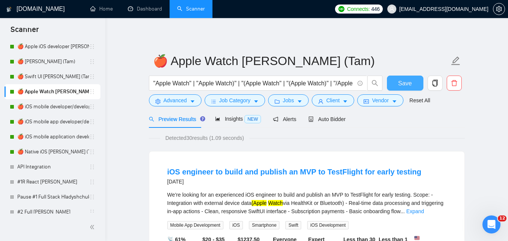
click at [407, 85] on span "Save" at bounding box center [405, 83] width 14 height 9
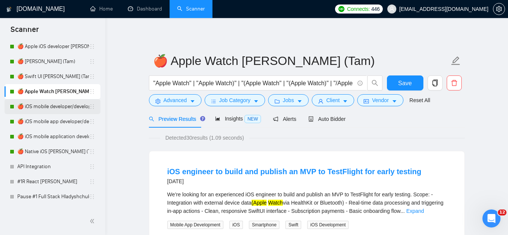
click at [55, 107] on link "🍎 iOS mobile developer/development [PERSON_NAME] ([GEOGRAPHIC_DATA]) 07/03 Prof…" at bounding box center [53, 106] width 72 height 15
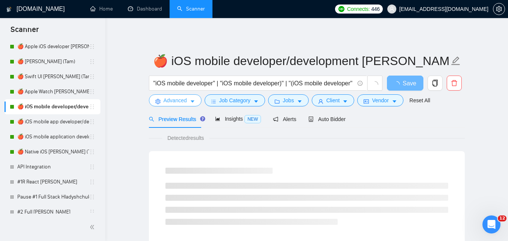
click at [176, 102] on span "Advanced" at bounding box center [175, 100] width 23 height 8
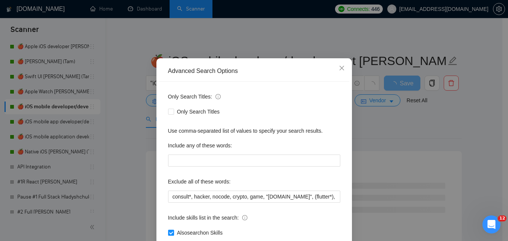
scroll to position [38, 0]
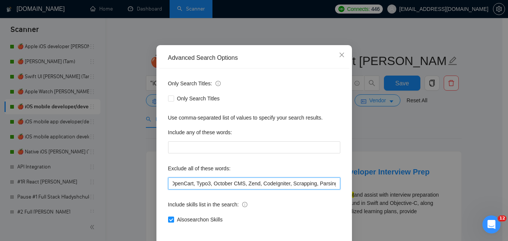
drag, startPoint x: 306, startPoint y: 181, endPoint x: 328, endPoint y: 181, distance: 21.4
click at [374, 177] on div "Advanced Search Options Only Search Titles: Only Search Titles Use comma-separa…" at bounding box center [254, 120] width 508 height 241
click at [307, 184] on input "consult*, hacker, nocode, crypto, game, "[DOMAIN_NAME]", (flutter*), Shopify, W…" at bounding box center [254, 183] width 172 height 12
click at [314, 186] on input "consult*, hacker, nocode, crypto, game, "[DOMAIN_NAME]", (flutter*), Shopify, W…" at bounding box center [254, 183] width 172 height 12
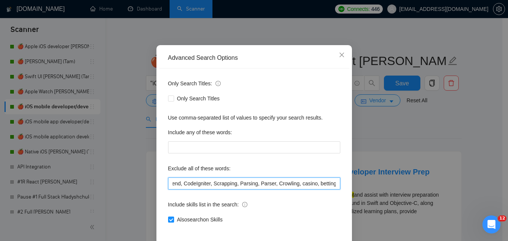
paste input "Coolify, BullMQ, loveableddev, "C++ dev", loveable, "Framework Installation", "…"
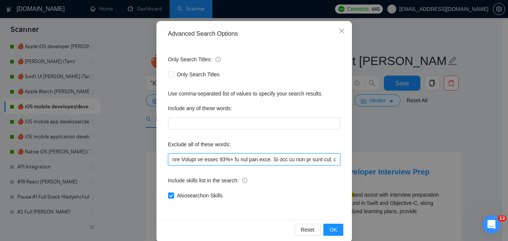
scroll to position [72, 0]
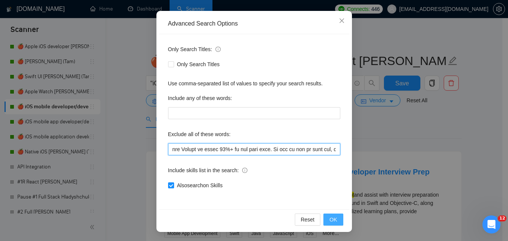
type input "consult*, hacker, nocode, crypto, game, "[DOMAIN_NAME]", (flutter*), Shopify, W…"
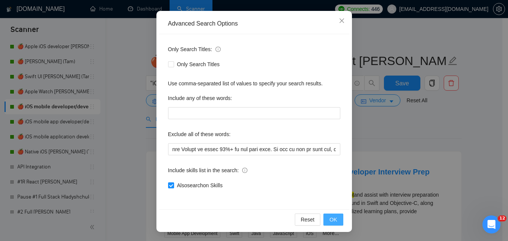
click at [329, 220] on span "OK" at bounding box center [333, 219] width 8 height 8
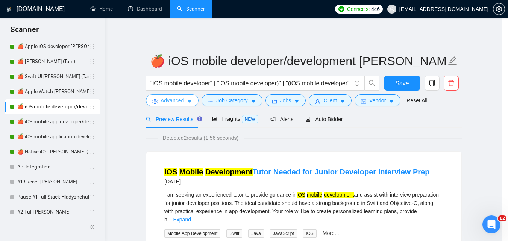
scroll to position [0, 0]
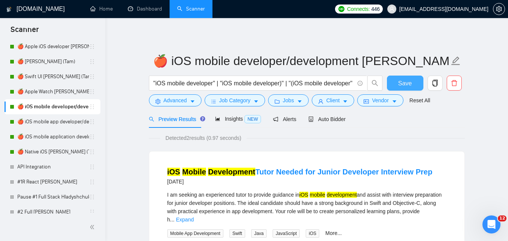
click at [411, 82] on span "Save" at bounding box center [405, 83] width 14 height 9
click at [50, 119] on link "🍎 iOS mobile app developer/development [PERSON_NAME] (Tam) 07/03 Profile Changed" at bounding box center [53, 121] width 72 height 15
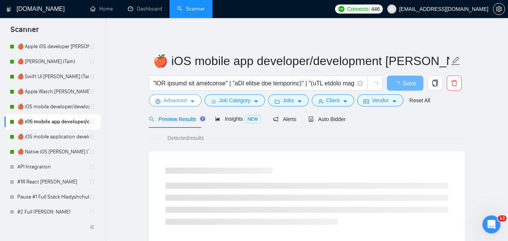
click at [176, 106] on button "Advanced" at bounding box center [175, 100] width 53 height 12
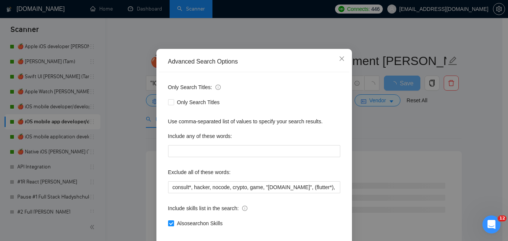
scroll to position [72, 0]
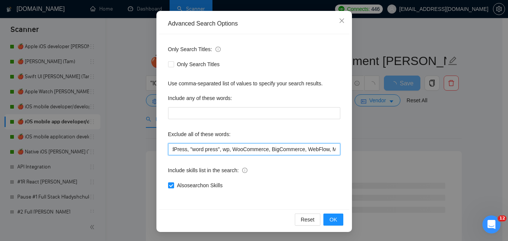
drag, startPoint x: 297, startPoint y: 151, endPoint x: 391, endPoint y: 156, distance: 93.4
click at [391, 156] on div "Advanced Search Options Only Search Titles: Only Search Titles Use comma-separa…" at bounding box center [254, 120] width 508 height 241
click at [318, 151] on input "consult*, hacker, nocode, crypto, game, "[DOMAIN_NAME]", (flutter*), Shopify, W…" at bounding box center [254, 149] width 172 height 12
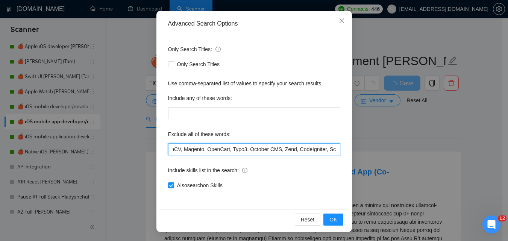
scroll to position [0, 493]
drag, startPoint x: 318, startPoint y: 151, endPoint x: 328, endPoint y: 151, distance: 10.5
click at [328, 151] on input "consult*, hacker, nocode, crypto, game, "[DOMAIN_NAME]", (flutter*), Shopify, W…" at bounding box center [254, 149] width 172 height 12
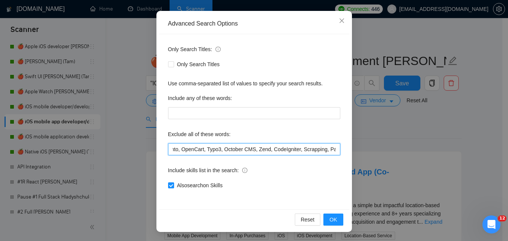
click at [319, 149] on input "consult*, hacker, nocode, crypto, game, "[DOMAIN_NAME]", (flutter*), Shopify, W…" at bounding box center [254, 149] width 172 height 12
drag, startPoint x: 318, startPoint y: 149, endPoint x: 372, endPoint y: 149, distance: 54.5
click at [372, 149] on div "Advanced Search Options Only Search Titles: Only Search Titles Use comma-separa…" at bounding box center [254, 120] width 508 height 241
click at [218, 150] on input "consult*, hacker, nocode, crypto, game, "[DOMAIN_NAME]", (flutter*), Shopify, W…" at bounding box center [254, 149] width 172 height 12
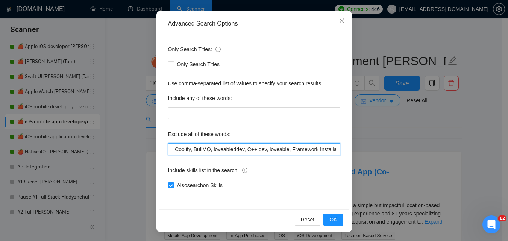
click at [171, 150] on input "consult*, hacker, nocode, crypto, game, "[DOMAIN_NAME]", (flutter*), Shopify, W…" at bounding box center [254, 149] width 172 height 12
click at [194, 149] on input "consult*, hacker, nocode, crypto, game, "[DOMAIN_NAME]", (flutter*), Shopify, W…" at bounding box center [254, 149] width 172 height 12
paste input "Coolify, BullMQ, loveableddev, "C++ dev", loveable, "Framework Installation", "…"
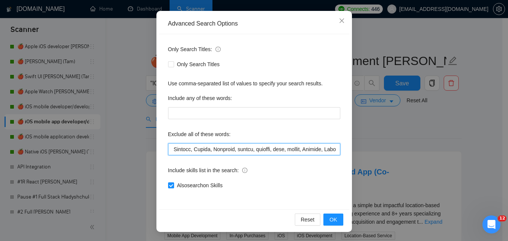
scroll to position [0, 5928]
type input "consult*, hacker, nocode, crypto, game, "[DOMAIN_NAME]", (flutter*), Shopify, W…"
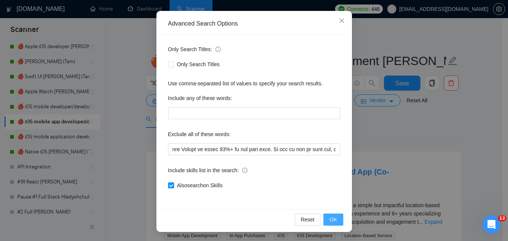
click at [335, 216] on button "OK" at bounding box center [333, 220] width 20 height 12
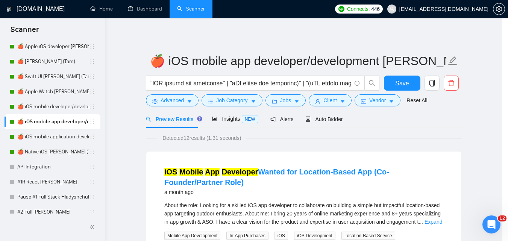
scroll to position [34, 0]
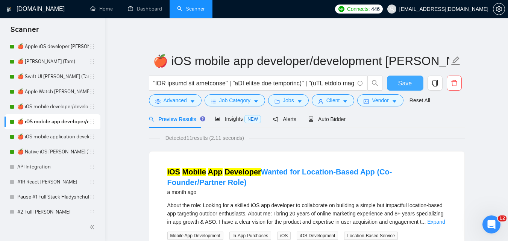
click at [407, 80] on span "Save" at bounding box center [405, 83] width 14 height 9
click at [45, 140] on link "🍎 iOS mobile application developer/development [PERSON_NAME] ([GEOGRAPHIC_DATA]…" at bounding box center [53, 136] width 72 height 15
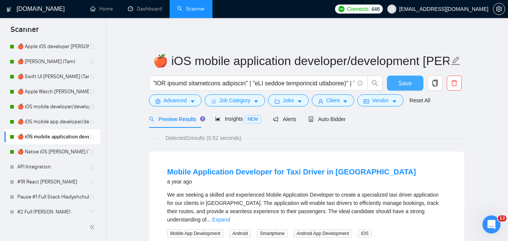
click at [400, 79] on span "Save" at bounding box center [405, 83] width 14 height 9
click at [183, 105] on button "Advanced" at bounding box center [175, 100] width 53 height 12
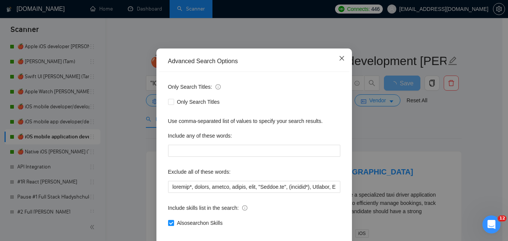
click at [340, 61] on icon "close" at bounding box center [342, 58] width 6 height 6
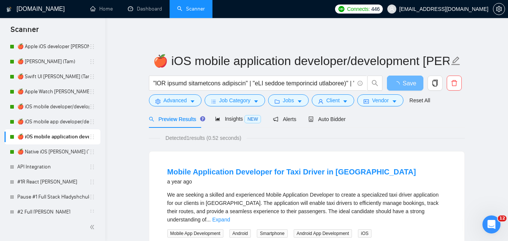
click at [482, 109] on main "🍎 iOS mobile application developer/development [PERSON_NAME] (Tam) 07/03 Profil…" at bounding box center [306, 181] width 379 height 302
drag, startPoint x: 192, startPoint y: 99, endPoint x: 194, endPoint y: 112, distance: 13.4
click at [192, 99] on icon "caret-down" at bounding box center [192, 101] width 5 height 5
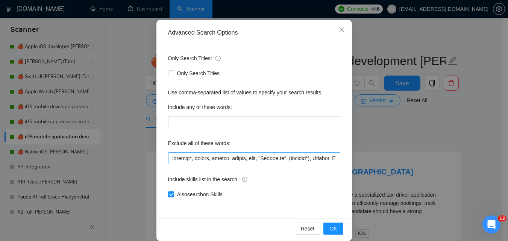
scroll to position [72, 0]
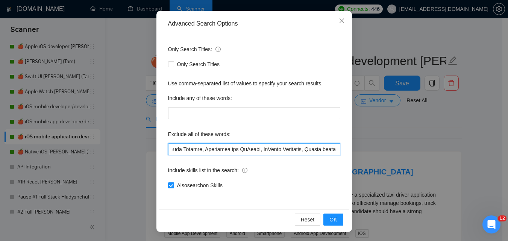
drag, startPoint x: 271, startPoint y: 152, endPoint x: 415, endPoint y: 159, distance: 144.2
click at [415, 159] on div "Advanced Search Options Only Search Titles: Only Search Titles Use comma-separa…" at bounding box center [254, 120] width 508 height 241
click at [262, 148] on input "text" at bounding box center [254, 149] width 172 height 12
drag, startPoint x: 209, startPoint y: 150, endPoint x: 158, endPoint y: 145, distance: 51.4
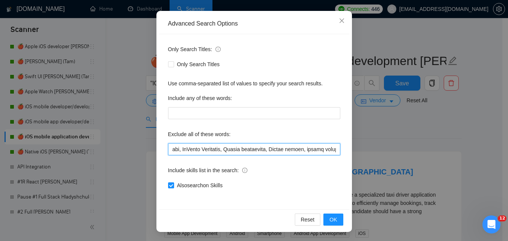
click at [159, 145] on div "Only Search Titles: Only Search Titles Use comma-separated list of values to sp…" at bounding box center [254, 121] width 190 height 175
click at [249, 153] on input "text" at bounding box center [254, 149] width 172 height 12
drag, startPoint x: 221, startPoint y: 149, endPoint x: 151, endPoint y: 153, distance: 70.4
click at [150, 153] on div "Advanced Search Options Only Search Titles: Only Search Titles Use comma-separa…" at bounding box center [254, 120] width 508 height 241
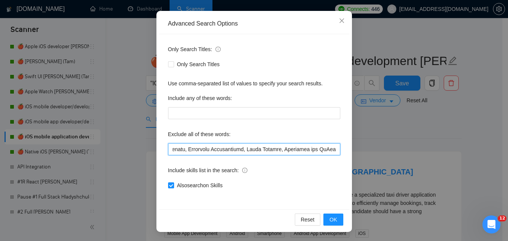
scroll to position [0, 790]
click at [200, 151] on input "text" at bounding box center [254, 149] width 172 height 12
drag, startPoint x: 213, startPoint y: 151, endPoint x: 170, endPoint y: 151, distance: 43.6
click at [170, 151] on input "text" at bounding box center [254, 149] width 172 height 12
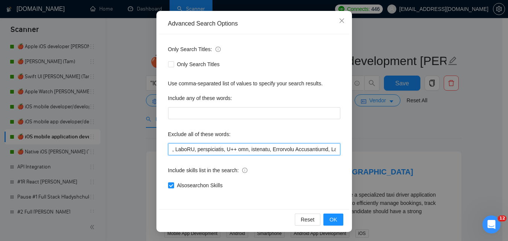
click at [206, 150] on input "text" at bounding box center [254, 149] width 172 height 12
click at [185, 149] on input "text" at bounding box center [254, 149] width 172 height 12
paste input "Coolify, BullMQ, loveableddev, "C++ dev", loveable, "Framework Installation", "…"
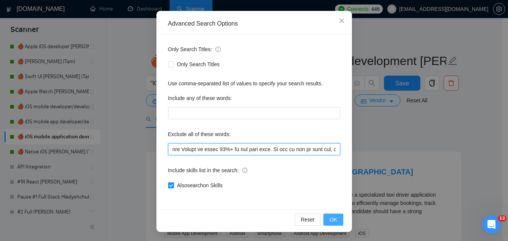
type input "consult*, hacker, nocode, crypto, game, "[DOMAIN_NAME]", (flutter*), Shopify, W…"
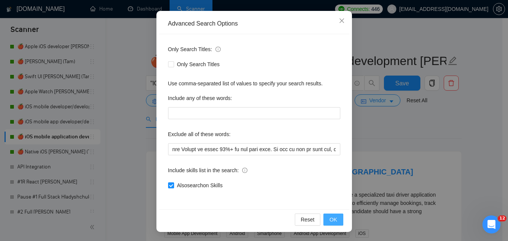
click at [331, 224] on button "OK" at bounding box center [333, 220] width 20 height 12
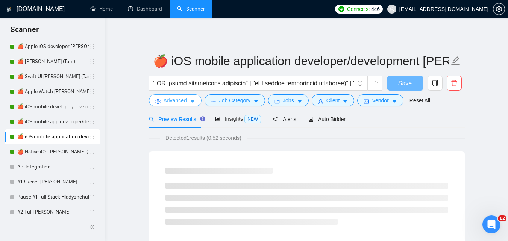
scroll to position [0, 0]
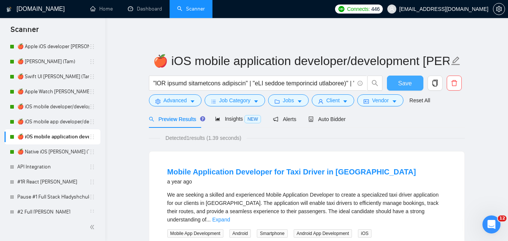
click at [405, 82] on span "Save" at bounding box center [405, 83] width 14 height 9
click at [59, 148] on link "🍎 Native iOS [PERSON_NAME] (Tam) 07/03 Profile Changed" at bounding box center [53, 151] width 72 height 15
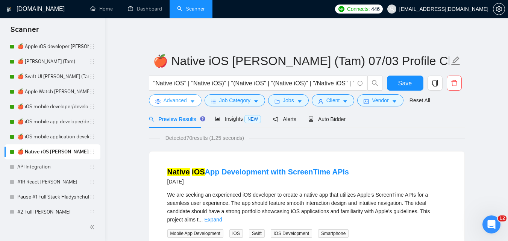
click at [174, 105] on button "Advanced" at bounding box center [175, 100] width 53 height 12
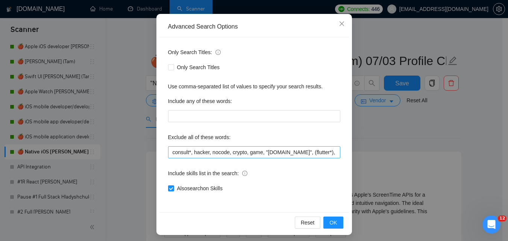
scroll to position [72, 0]
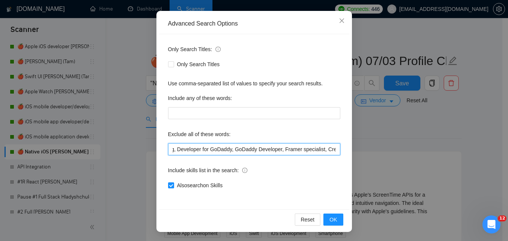
drag, startPoint x: 279, startPoint y: 145, endPoint x: 426, endPoint y: 150, distance: 147.9
click at [427, 150] on div "Advanced Search Options Only Search Titles: Only Search Titles Use comma-separa…" at bounding box center [254, 120] width 508 height 241
click at [299, 150] on input "consult*, hacker, nocode, crypto, game, "[DOMAIN_NAME]", (flutter*), Shopify, W…" at bounding box center [254, 149] width 172 height 12
drag, startPoint x: 271, startPoint y: 149, endPoint x: 152, endPoint y: 146, distance: 120.0
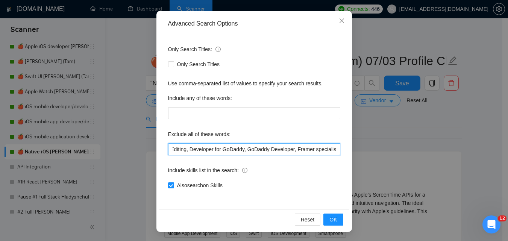
click at [151, 146] on div "Advanced Search Options Only Search Titles: Only Search Titles Use comma-separa…" at bounding box center [254, 120] width 508 height 241
click at [224, 153] on input "consult*, hacker, nocode, crypto, game, "[DOMAIN_NAME]", (flutter*), Shopify, W…" at bounding box center [254, 149] width 172 height 12
drag, startPoint x: 159, startPoint y: 149, endPoint x: 144, endPoint y: 147, distance: 15.9
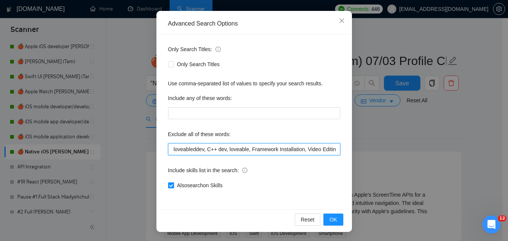
click at [144, 147] on div "Advanced Search Options Only Search Titles: Only Search Titles Use comma-separa…" at bounding box center [254, 120] width 508 height 241
click at [218, 150] on input "consult*, hacker, nocode, crypto, game, "[DOMAIN_NAME]", (flutter*), Shopify, W…" at bounding box center [254, 149] width 172 height 12
drag, startPoint x: 193, startPoint y: 148, endPoint x: 169, endPoint y: 149, distance: 23.3
click at [156, 149] on div "Advanced Search Options Only Search Titles: Only Search Titles Use comma-separa…" at bounding box center [254, 121] width 196 height 221
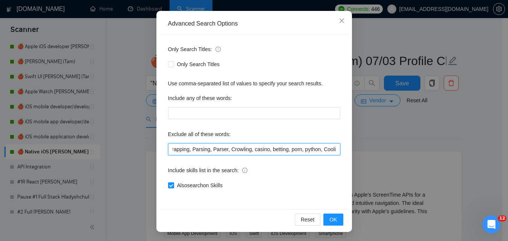
click at [252, 152] on input "consult*, hacker, nocode, crypto, game, "[DOMAIN_NAME]", (flutter*), Shopify, W…" at bounding box center [254, 149] width 172 height 12
click at [286, 149] on input "consult*, hacker, nocode, crypto, game, "[DOMAIN_NAME]", (flutter*), Shopify, W…" at bounding box center [254, 149] width 172 height 12
paste input "Coolify, BullMQ, loveableddev, "C++ dev", loveable, "Framework Installation", "…"
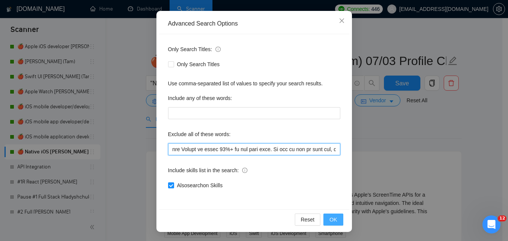
type input "consult*, hacker, nocode, crypto, game, "[DOMAIN_NAME]", (flutter*), Shopify, W…"
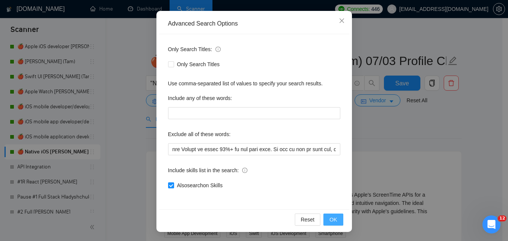
click at [331, 221] on span "OK" at bounding box center [333, 219] width 8 height 8
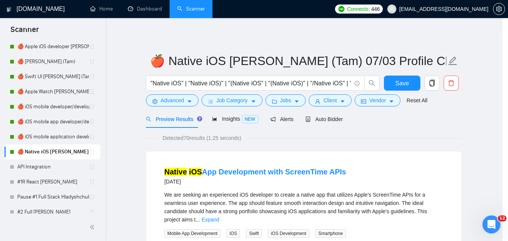
scroll to position [34, 0]
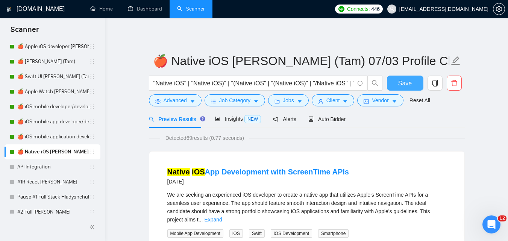
drag, startPoint x: 408, startPoint y: 90, endPoint x: 109, endPoint y: 115, distance: 299.2
click at [408, 90] on button "Save" at bounding box center [405, 83] width 36 height 15
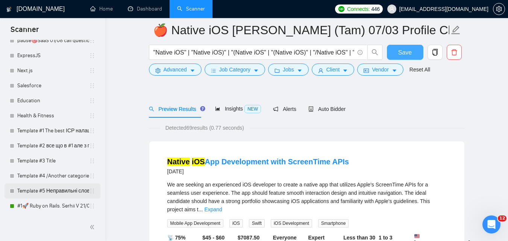
scroll to position [113, 0]
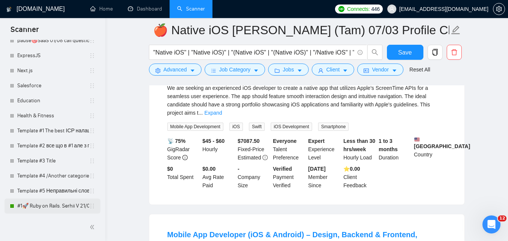
click at [46, 205] on link "#1🚀 Ruby on Rails. Serhii V 21/07" at bounding box center [53, 206] width 72 height 15
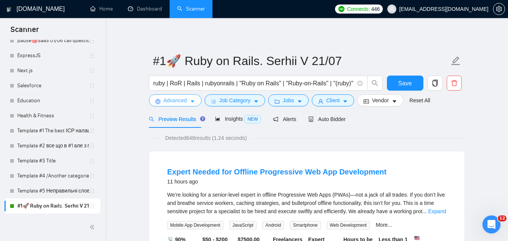
click at [188, 101] on button "Advanced" at bounding box center [175, 100] width 53 height 12
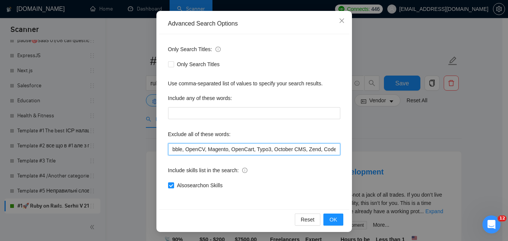
scroll to position [0, 1536]
drag, startPoint x: 237, startPoint y: 147, endPoint x: 413, endPoint y: 138, distance: 176.5
click at [439, 139] on div "Advanced Search Options Only Search Titles: Only Search Titles Use comma-separa…" at bounding box center [254, 120] width 508 height 241
click at [277, 148] on input "Erotic, nocode, crypto, game, "[DOMAIN_NAME]", (flutter*), Shopify, Wix, WordPr…" at bounding box center [254, 149] width 172 height 12
drag, startPoint x: 217, startPoint y: 146, endPoint x: 167, endPoint y: 150, distance: 50.6
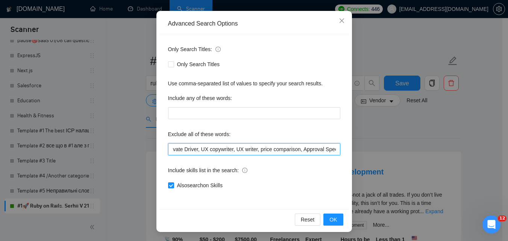
click at [168, 150] on input "Erotic, nocode, crypto, game, "[DOMAIN_NAME]", (flutter*), Shopify, Wix, WordPr…" at bounding box center [254, 149] width 172 height 12
drag, startPoint x: 229, startPoint y: 154, endPoint x: 241, endPoint y: 150, distance: 12.7
click at [229, 154] on input "Erotic, nocode, crypto, game, "[DOMAIN_NAME]", (flutter*), Shopify, Wix, WordPr…" at bounding box center [254, 149] width 172 height 12
click at [223, 148] on input "Erotic, nocode, crypto, game, "[DOMAIN_NAME]", (flutter*), Shopify, Wix, WordPr…" at bounding box center [254, 149] width 172 height 12
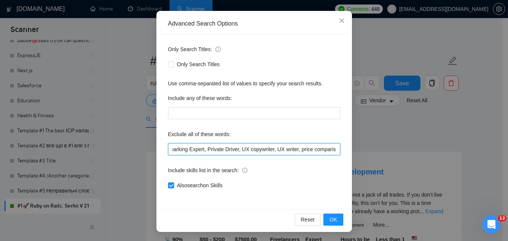
scroll to position [0, 1279]
drag, startPoint x: 239, startPoint y: 150, endPoint x: 145, endPoint y: 144, distance: 94.6
click at [129, 143] on div "Advanced Search Options Only Search Titles: Only Search Titles Use comma-separa…" at bounding box center [254, 120] width 508 height 241
click at [223, 152] on input "Erotic, nocode, crypto, game, "[DOMAIN_NAME]", (flutter*), Shopify, Wix, WordPr…" at bounding box center [254, 149] width 172 height 12
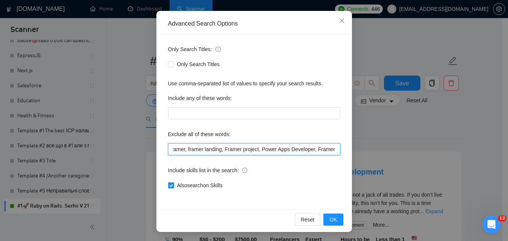
drag, startPoint x: 263, startPoint y: 150, endPoint x: 135, endPoint y: 146, distance: 128.3
click at [135, 146] on div "Advanced Search Options Only Search Titles: Only Search Titles Use comma-separa…" at bounding box center [254, 120] width 508 height 241
click at [215, 150] on input "Erotic, nocode, crypto, game, "[DOMAIN_NAME]", (flutter*), Shopify, Wix, WordPr…" at bounding box center [254, 149] width 172 height 12
drag, startPoint x: 168, startPoint y: 153, endPoint x: 70, endPoint y: 151, distance: 97.8
click at [70, 151] on div "Advanced Search Options Only Search Titles: Only Search Titles Use comma-separa…" at bounding box center [254, 120] width 508 height 241
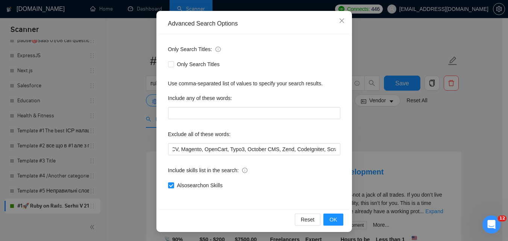
scroll to position [0, 0]
click at [252, 155] on div "Only Search Titles: Only Search Titles Use comma-separated list of values to sp…" at bounding box center [254, 121] width 190 height 175
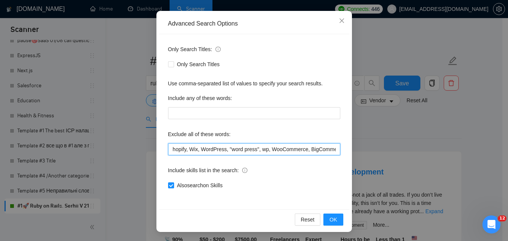
drag, startPoint x: 323, startPoint y: 148, endPoint x: 355, endPoint y: 146, distance: 32.1
click at [356, 146] on div "Advanced Search Options Only Search Titles: Only Search Titles Use comma-separa…" at bounding box center [254, 120] width 508 height 241
click at [321, 147] on input "Erotic, nocode, crypto, game, "[DOMAIN_NAME]", (flutter*), Shopify, Wix, WordPr…" at bounding box center [254, 149] width 172 height 12
click at [325, 150] on input "Erotic, nocode, crypto, game, "[DOMAIN_NAME]", (flutter*), Shopify, Wix, WordPr…" at bounding box center [254, 149] width 172 height 12
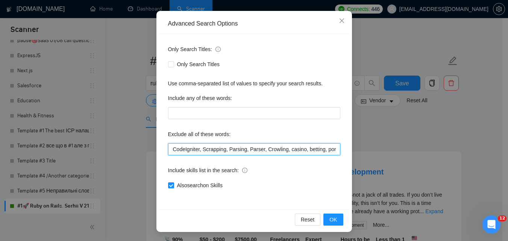
scroll to position [0, 578]
click at [316, 152] on input "Erotic, nocode, crypto, game, "[DOMAIN_NAME]", (flutter*), Shopify, Wix, WordPr…" at bounding box center [254, 149] width 172 height 12
paste input "Coolify, BullMQ, loveableddev, "C++ dev", loveable, "Framework Installation", "…"
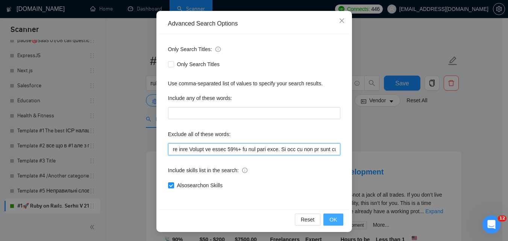
type input "Erotic, nocode, crypto, game, "[DOMAIN_NAME]", (flutter*), Shopify, Wix, WordPr…"
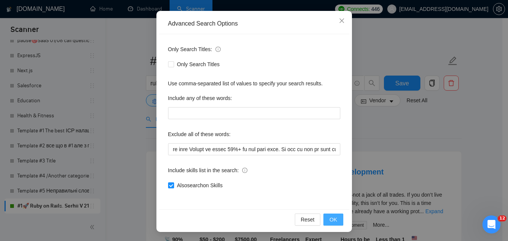
scroll to position [0, 0]
drag, startPoint x: 334, startPoint y: 217, endPoint x: 355, endPoint y: 201, distance: 26.3
click at [333, 217] on span "OK" at bounding box center [333, 219] width 8 height 8
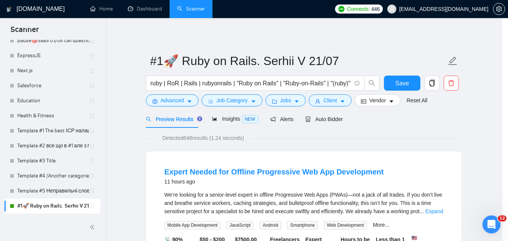
scroll to position [34, 0]
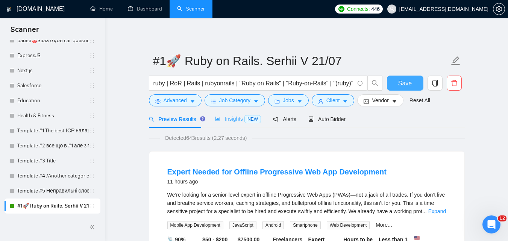
drag, startPoint x: 400, startPoint y: 86, endPoint x: 221, endPoint y: 123, distance: 183.2
click at [400, 85] on span "Save" at bounding box center [405, 83] width 14 height 9
